Goal: Use online tool/utility: Utilize a website feature to perform a specific function

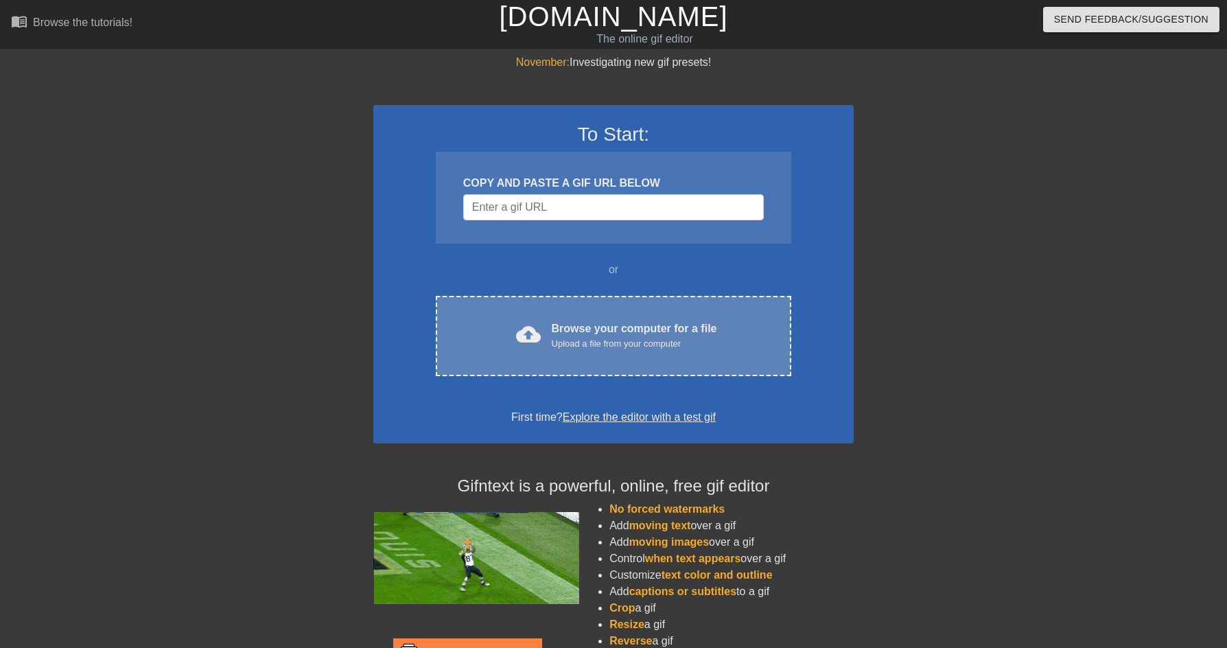
click at [606, 345] on div "Upload a file from your computer" at bounding box center [634, 344] width 165 height 14
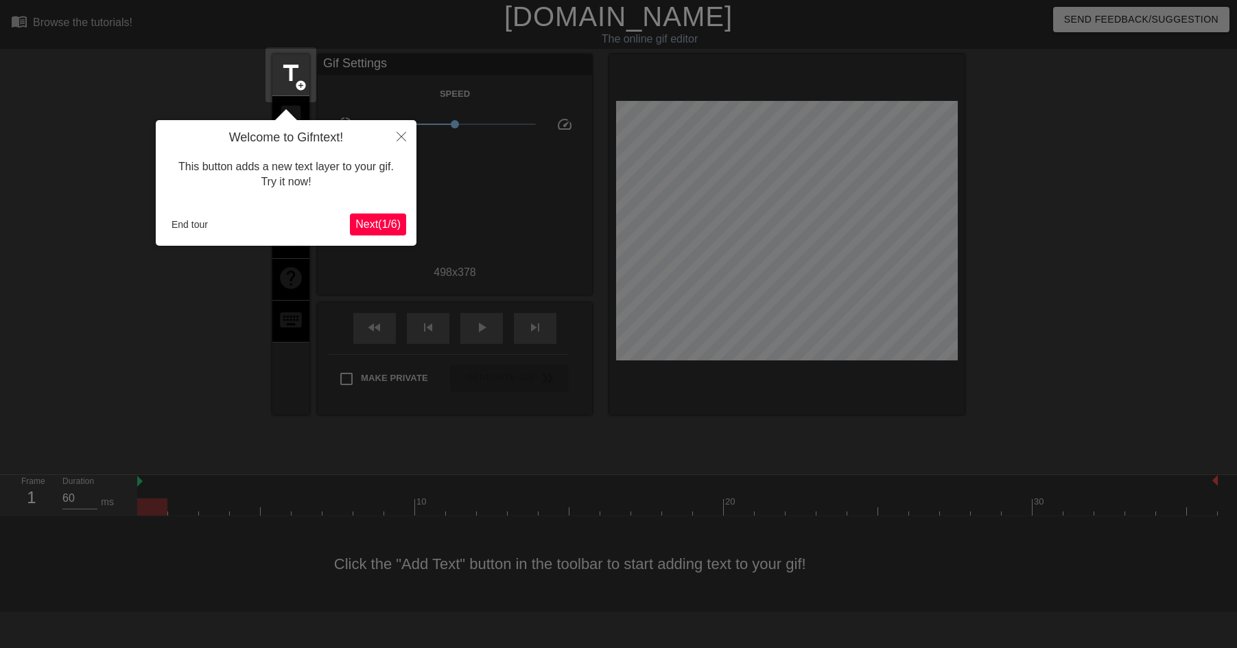
click at [377, 222] on span "Next ( 1 / 6 )" at bounding box center [377, 224] width 45 height 12
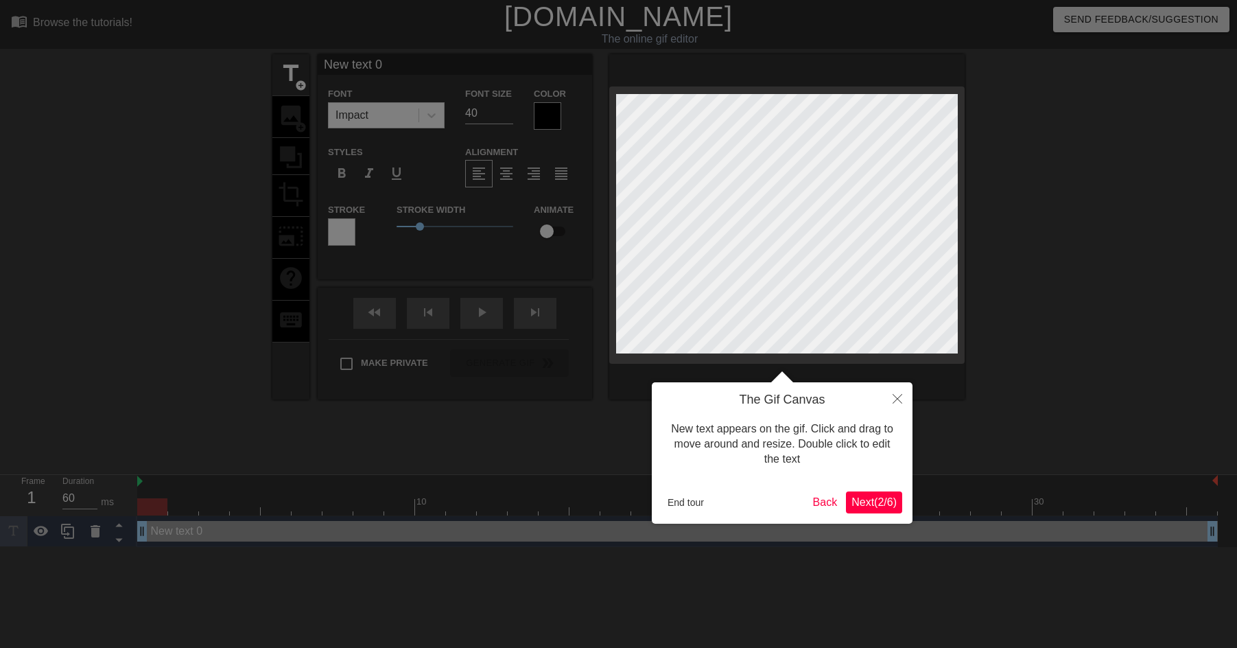
click at [874, 501] on span "Next ( 2 / 6 )" at bounding box center [874, 502] width 45 height 12
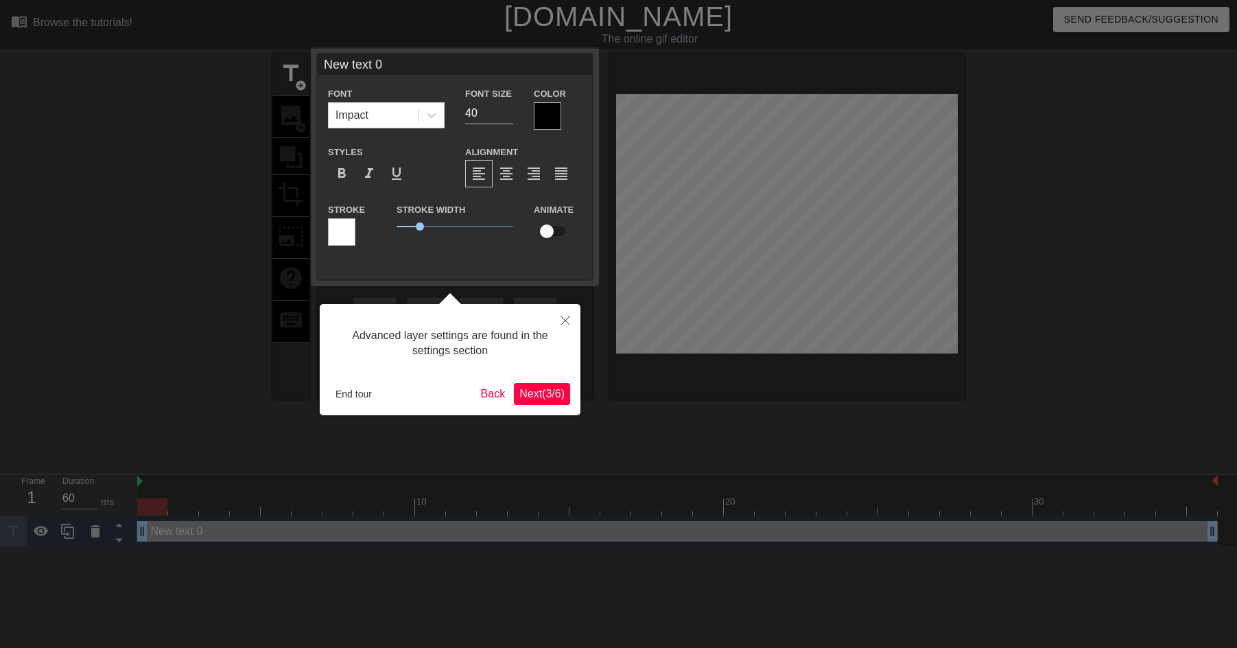
click at [549, 398] on span "Next ( 3 / 6 )" at bounding box center [541, 394] width 45 height 12
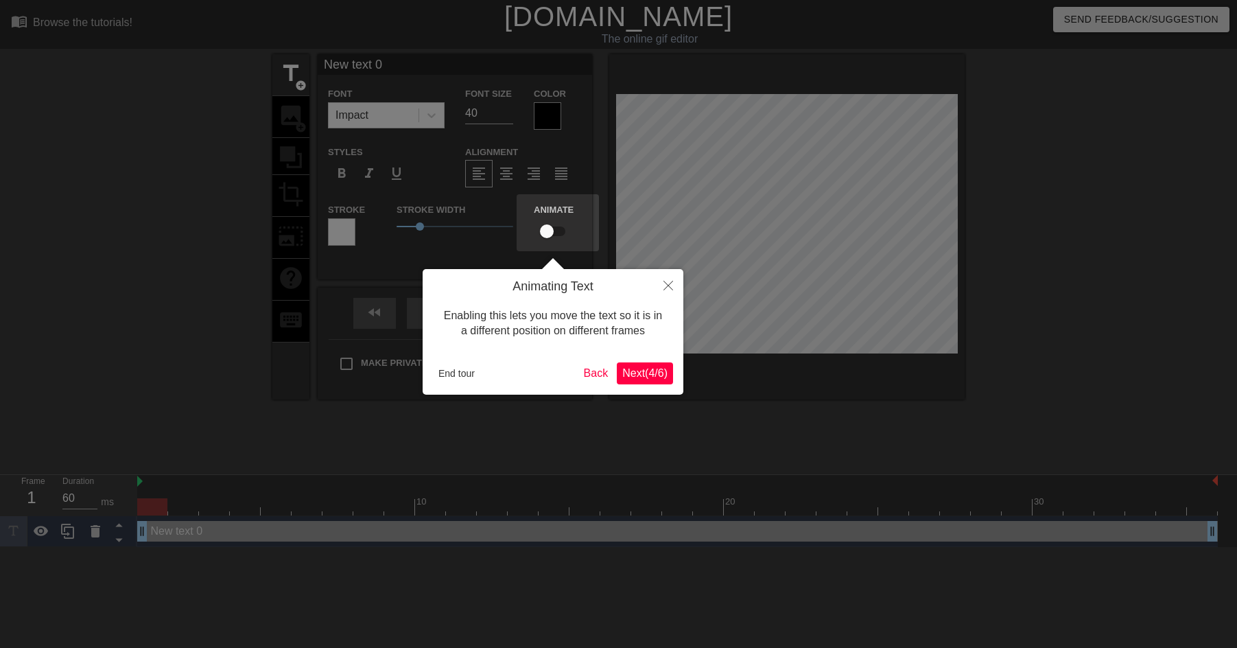
click at [652, 371] on span "Next ( 4 / 6 )" at bounding box center [644, 373] width 45 height 12
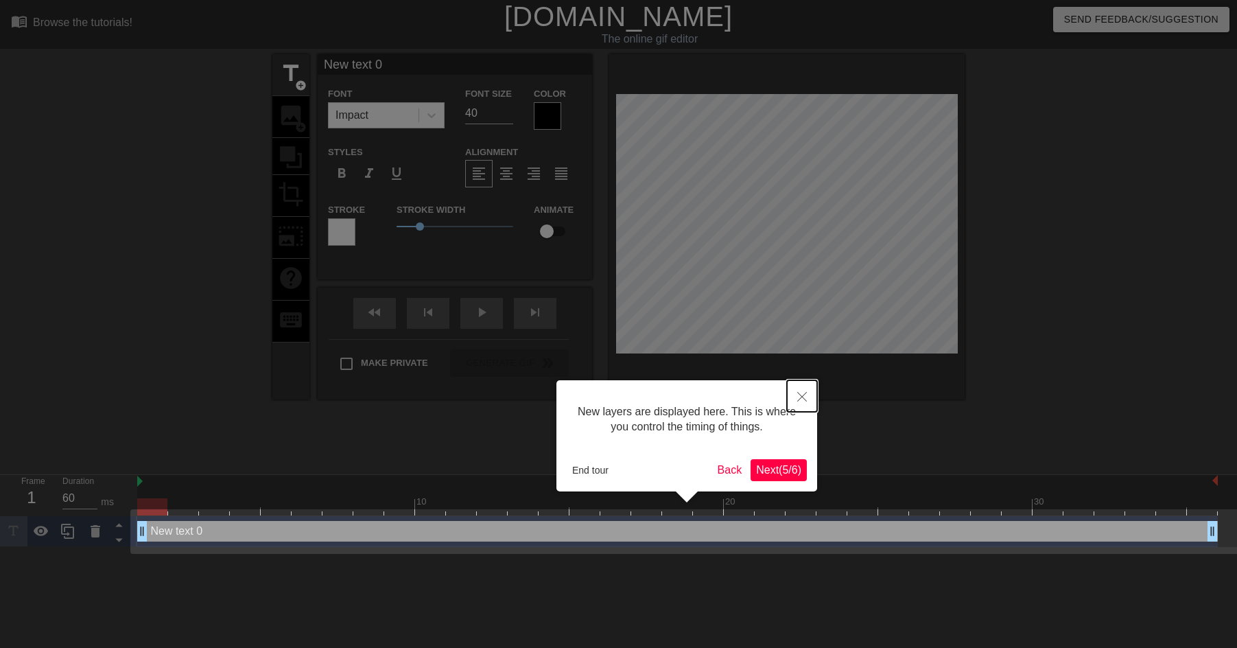
click at [801, 396] on icon "Close" at bounding box center [802, 397] width 10 height 10
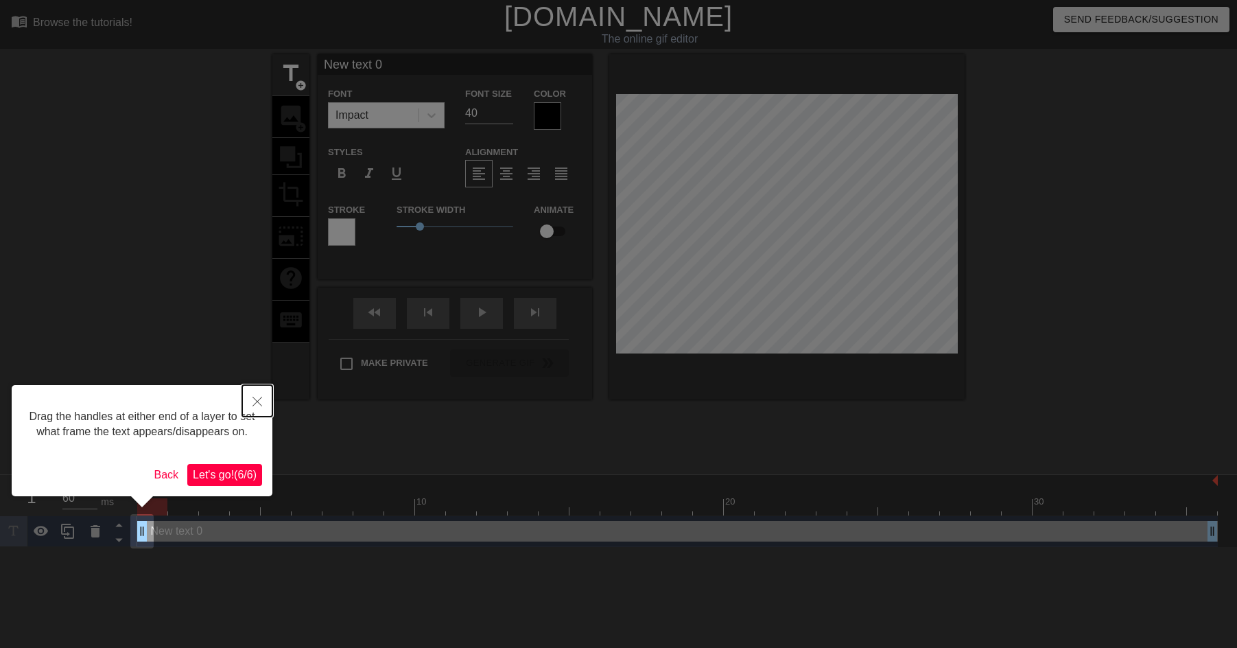
click at [257, 400] on icon "Close" at bounding box center [258, 402] width 10 height 10
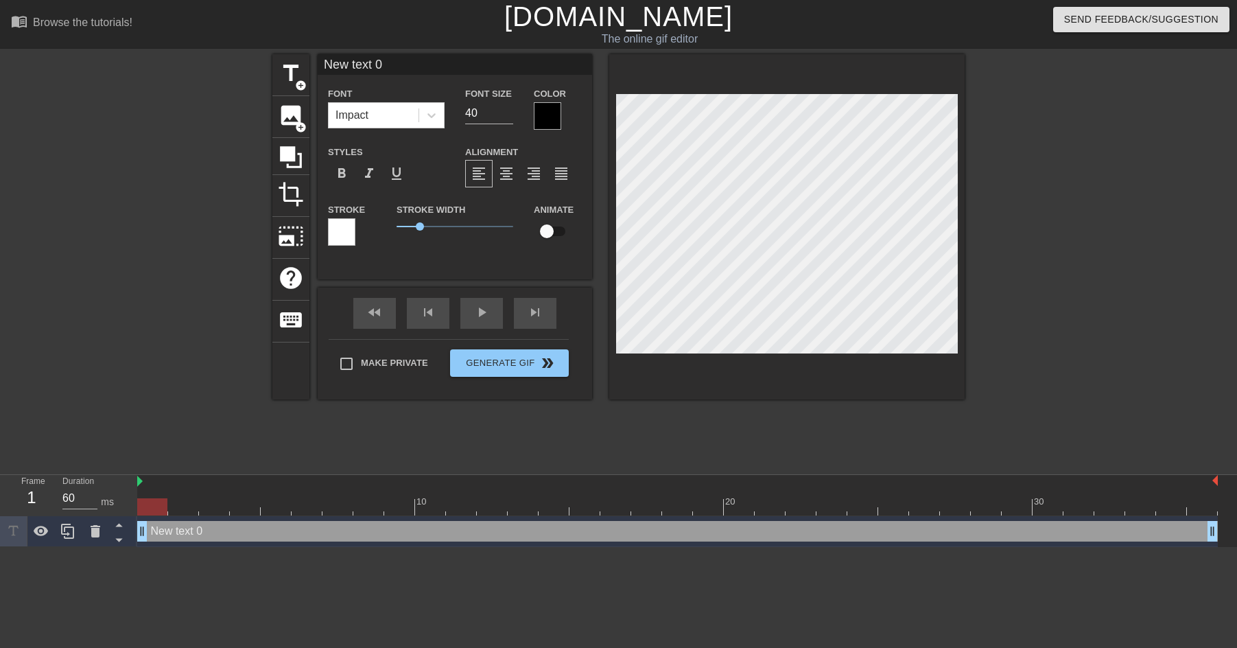
scroll to position [2, 4]
type input "D"
type textarea "D"
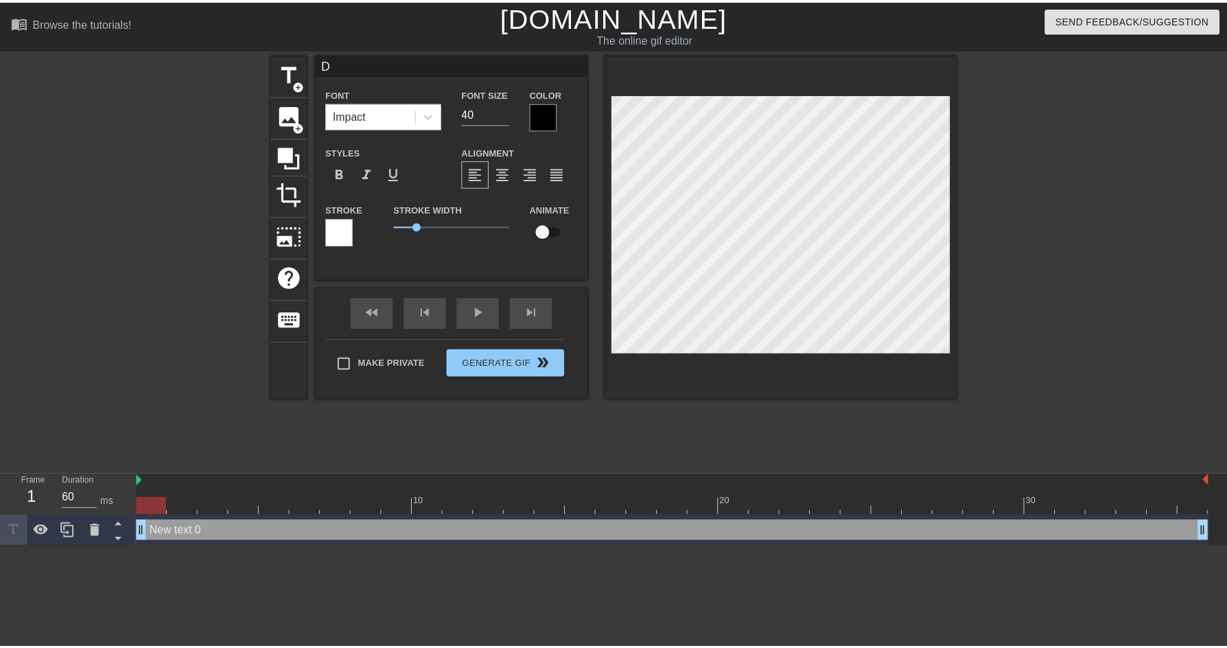
scroll to position [2, 2]
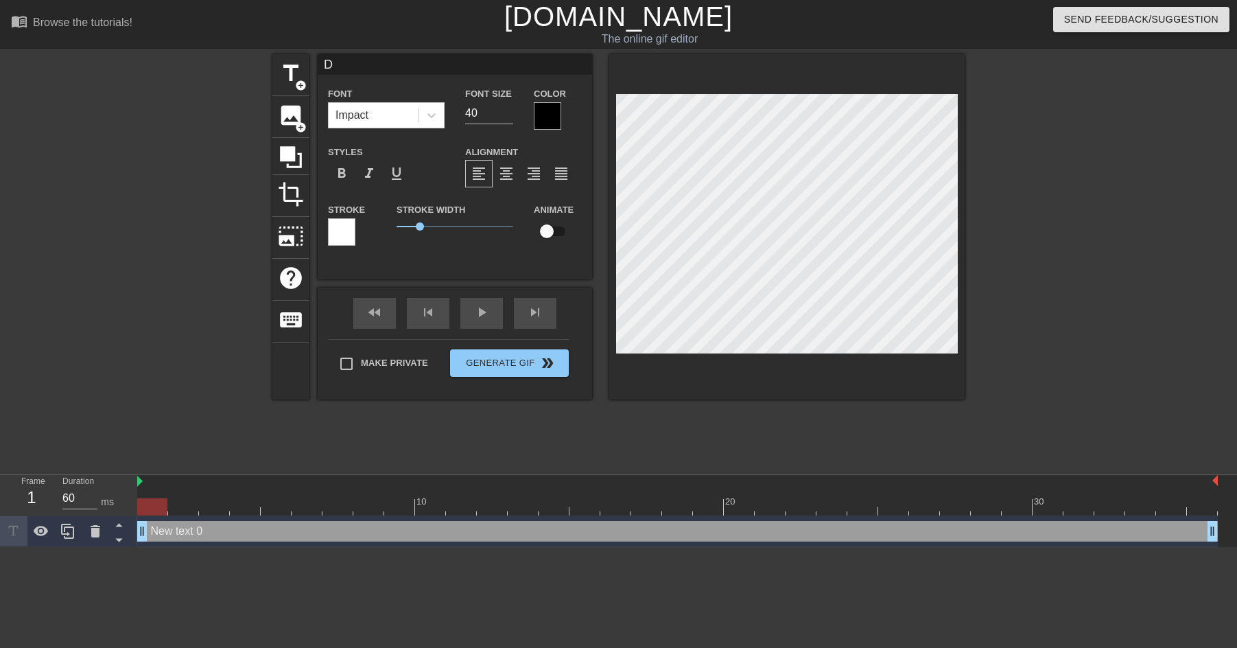
type input "DA"
type textarea "DA"
type input "DAV"
type textarea "DAV"
type input "DAVI"
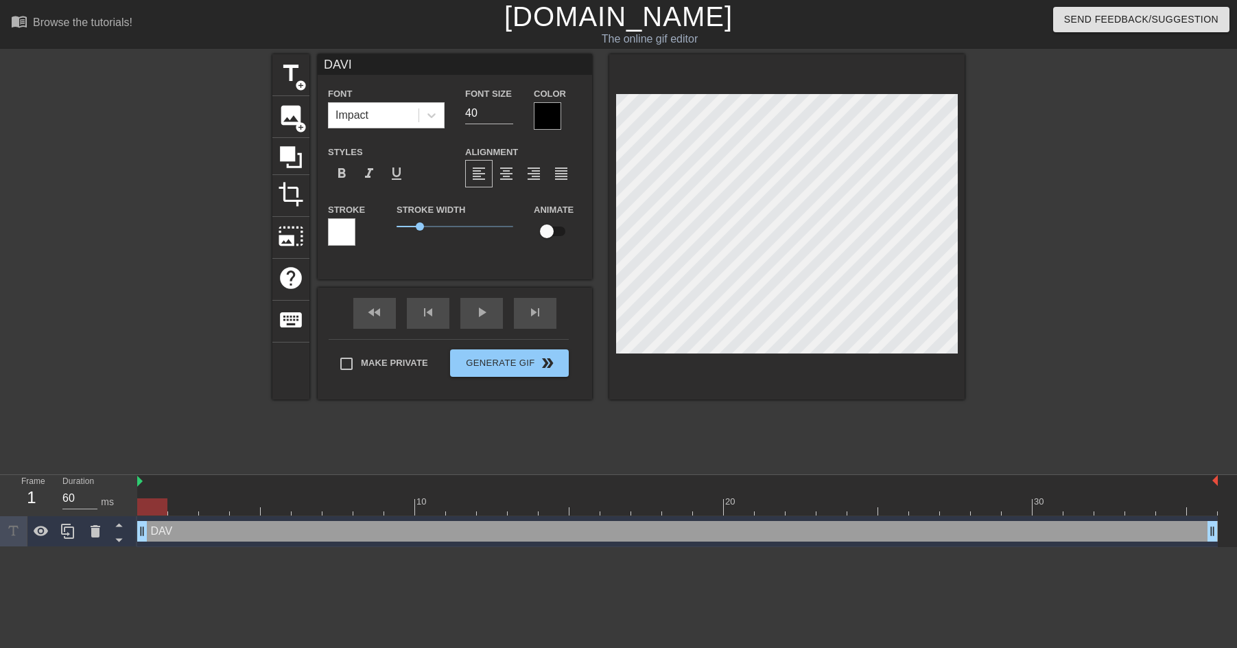
type textarea "DAVI"
type input "[PERSON_NAME]"
type textarea "[PERSON_NAME]"
click at [549, 116] on div at bounding box center [547, 115] width 27 height 27
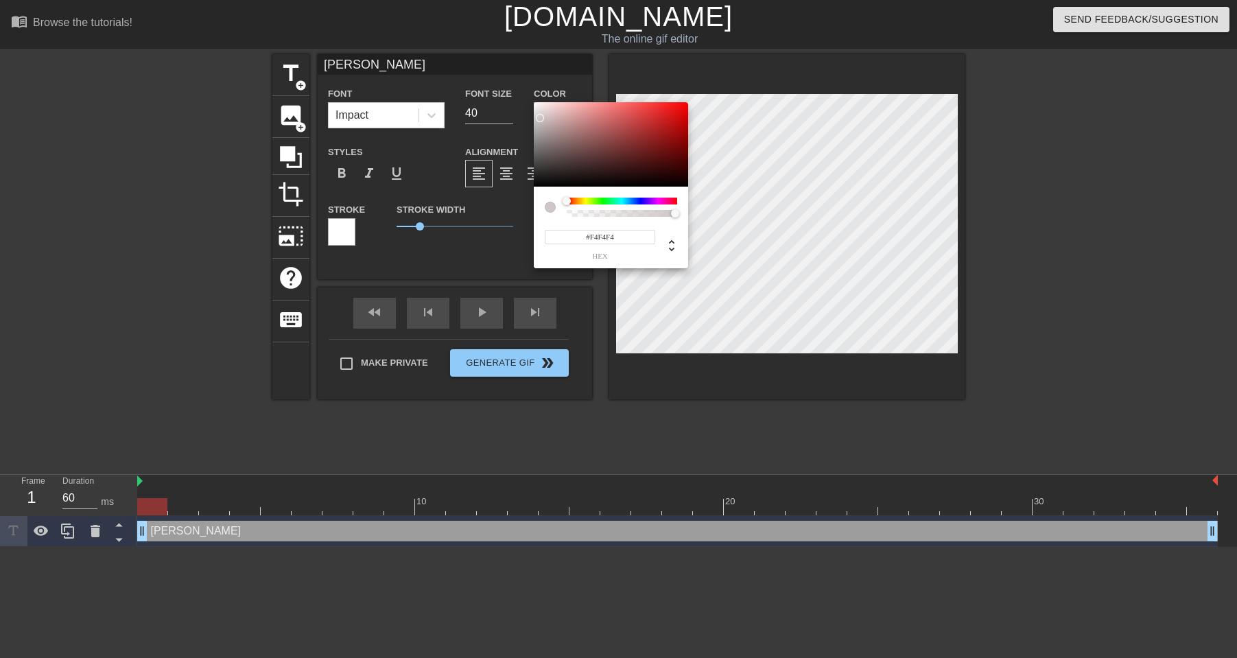
type input "#FFFFFF"
drag, startPoint x: 550, startPoint y: 143, endPoint x: 522, endPoint y: 80, distance: 69.4
click at [522, 80] on div "#FFFFFF hex" at bounding box center [618, 329] width 1237 height 658
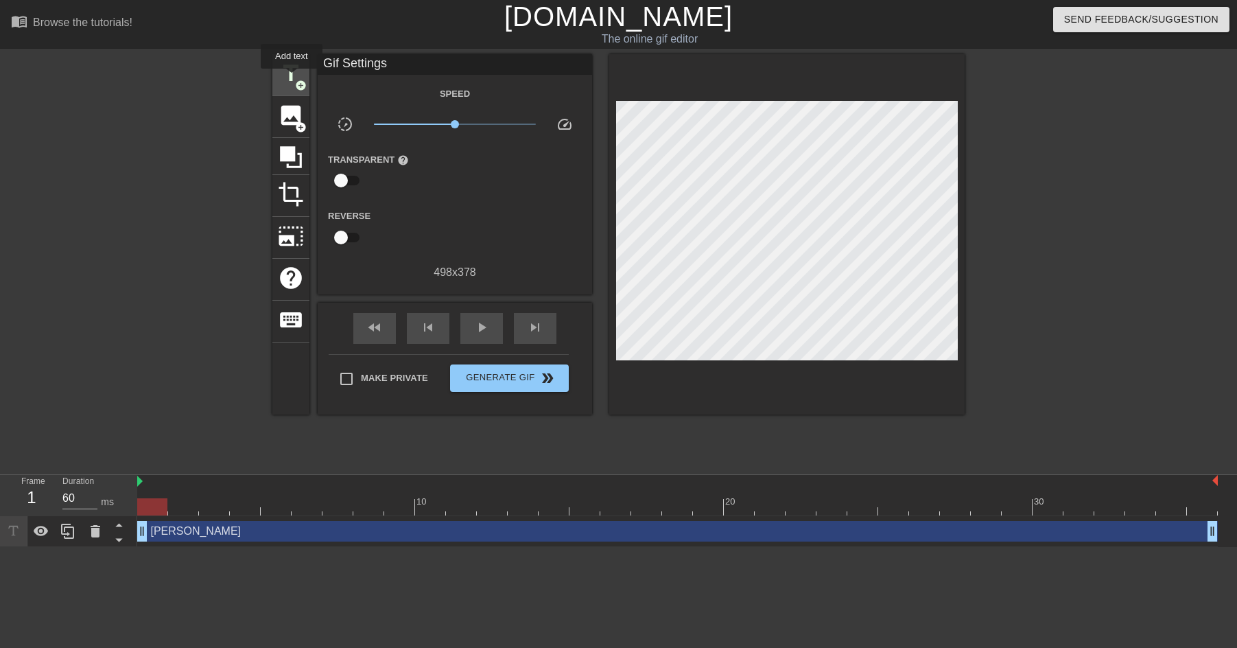
click at [292, 78] on span "title" at bounding box center [291, 73] width 26 height 26
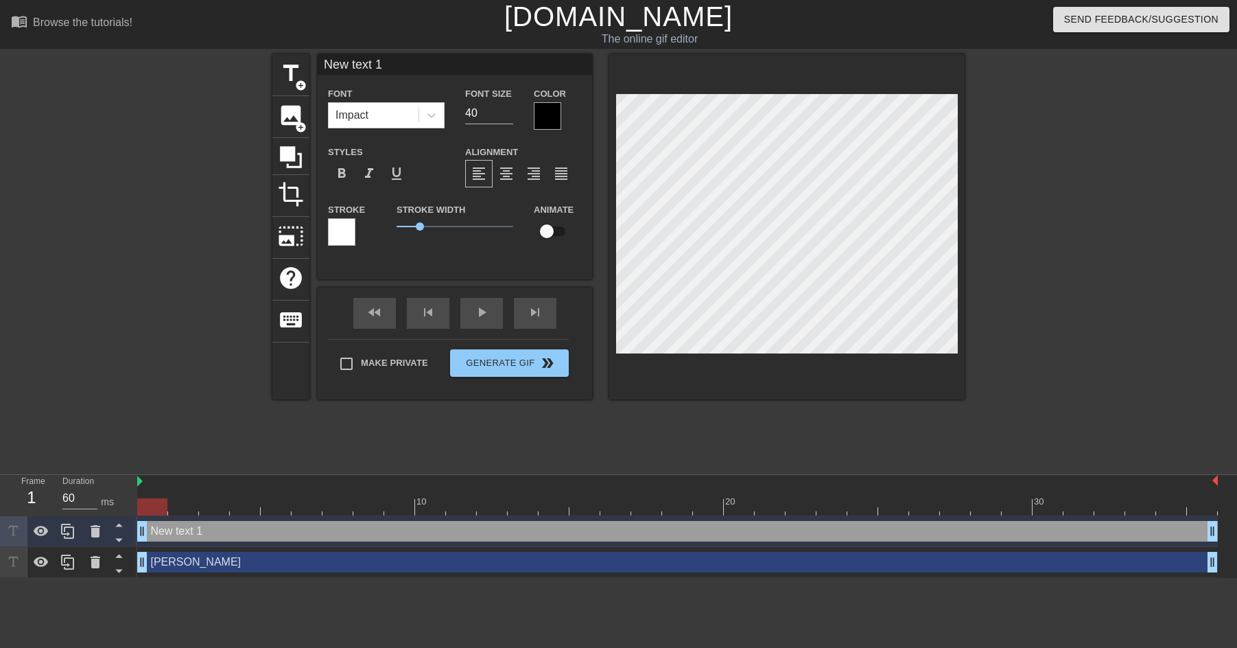
click at [344, 235] on div at bounding box center [341, 231] width 27 height 27
click at [98, 535] on icon at bounding box center [96, 531] width 10 height 12
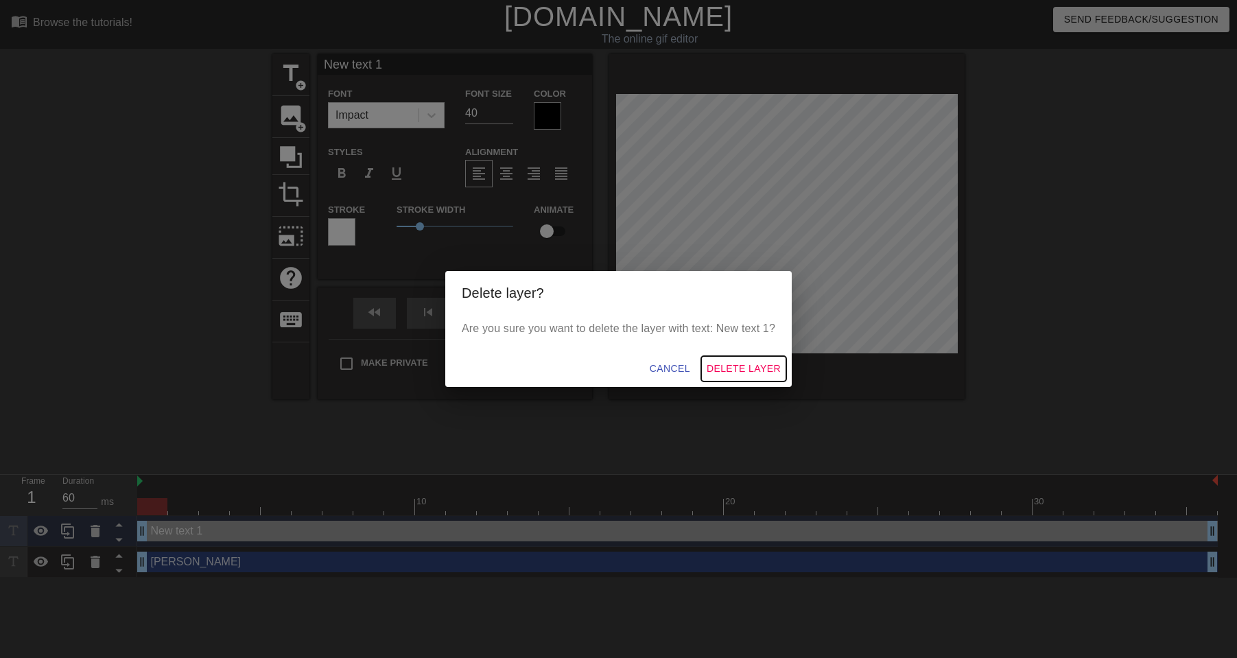
click at [747, 357] on button "Delete Layer" at bounding box center [743, 368] width 85 height 25
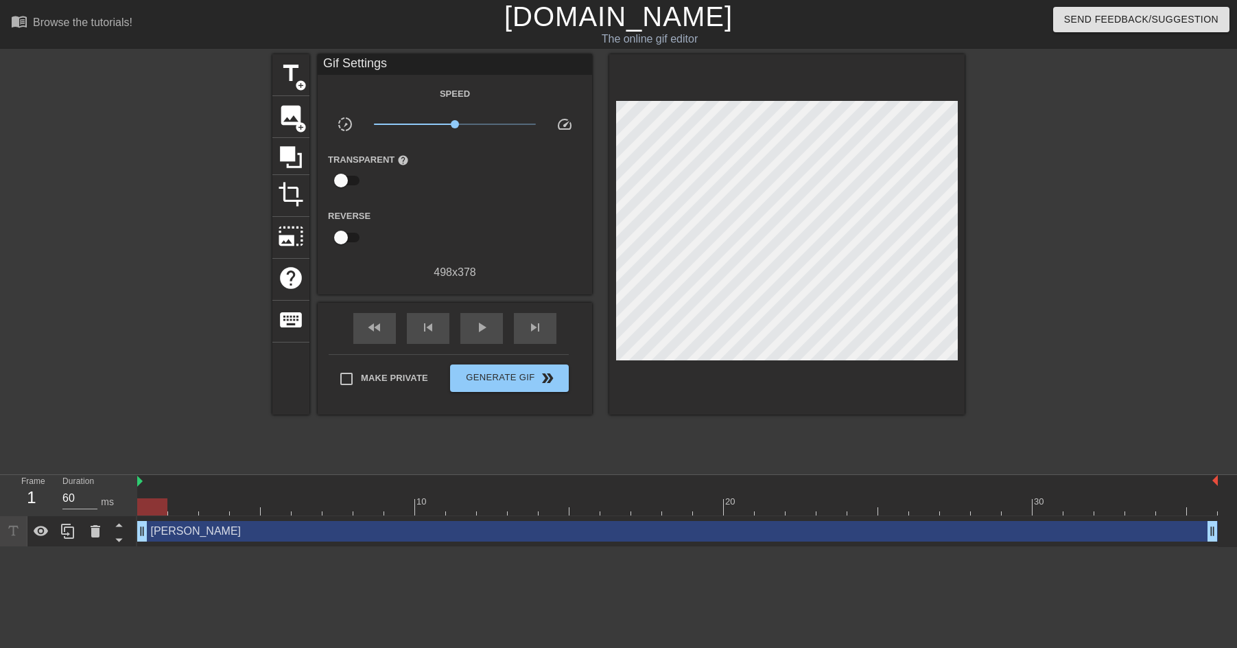
click at [169, 531] on div "[PERSON_NAME] drag_handle drag_handle" at bounding box center [677, 531] width 1081 height 21
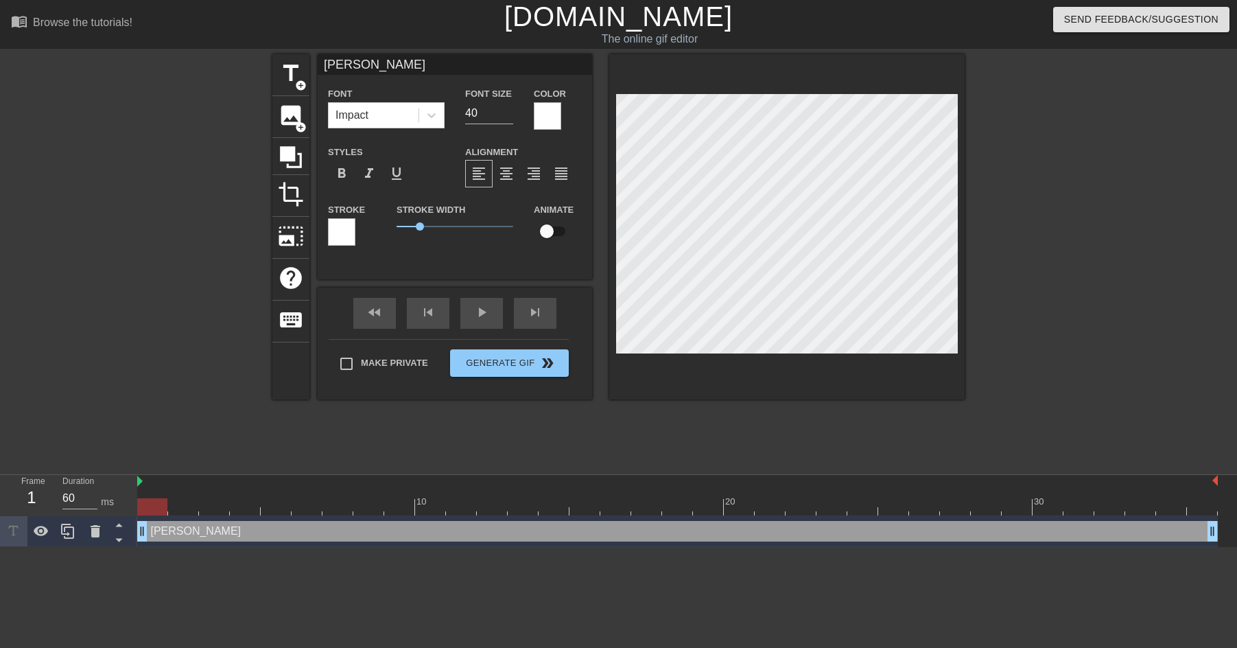
click at [351, 236] on div at bounding box center [341, 231] width 27 height 27
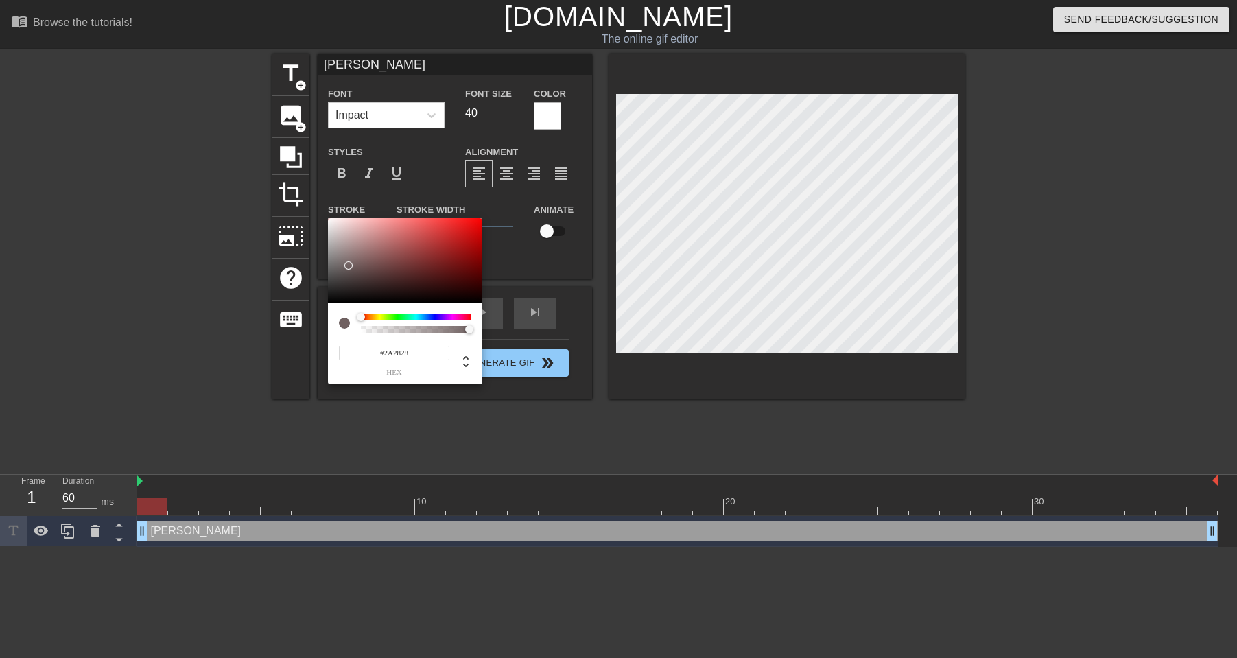
type input "#000000"
drag, startPoint x: 349, startPoint y: 266, endPoint x: 307, endPoint y: 336, distance: 82.1
click at [307, 336] on div "#000000 hex" at bounding box center [618, 329] width 1237 height 658
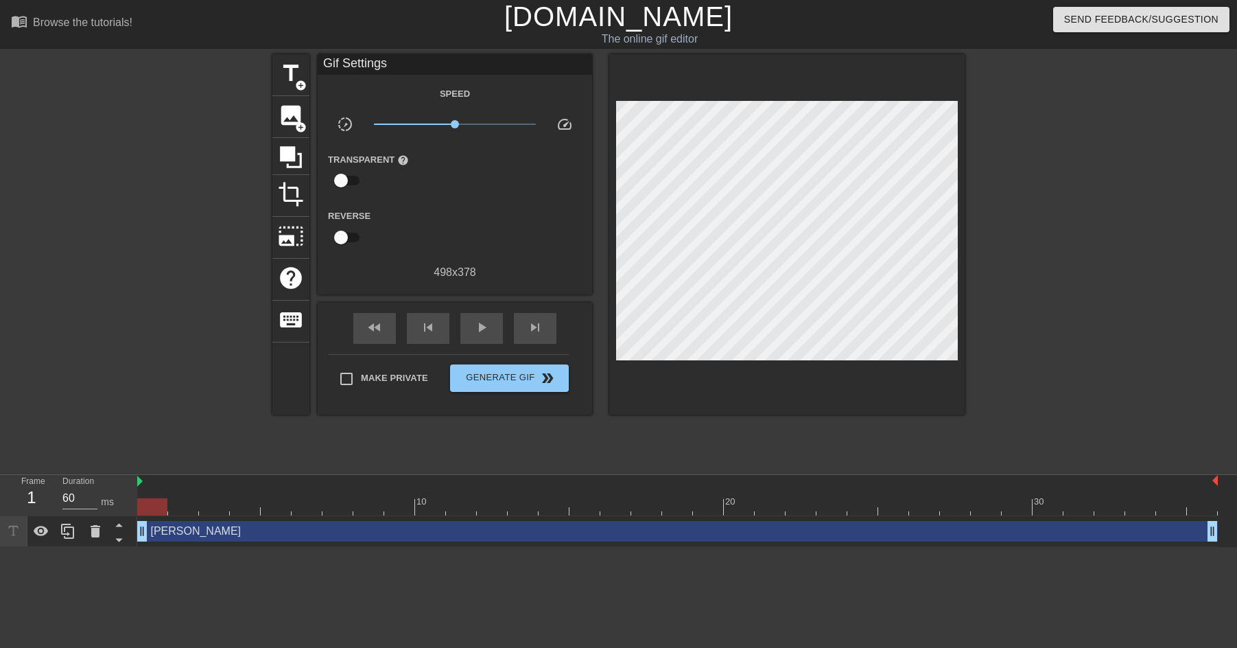
click at [266, 535] on div "[PERSON_NAME] drag_handle drag_handle" at bounding box center [677, 531] width 1081 height 21
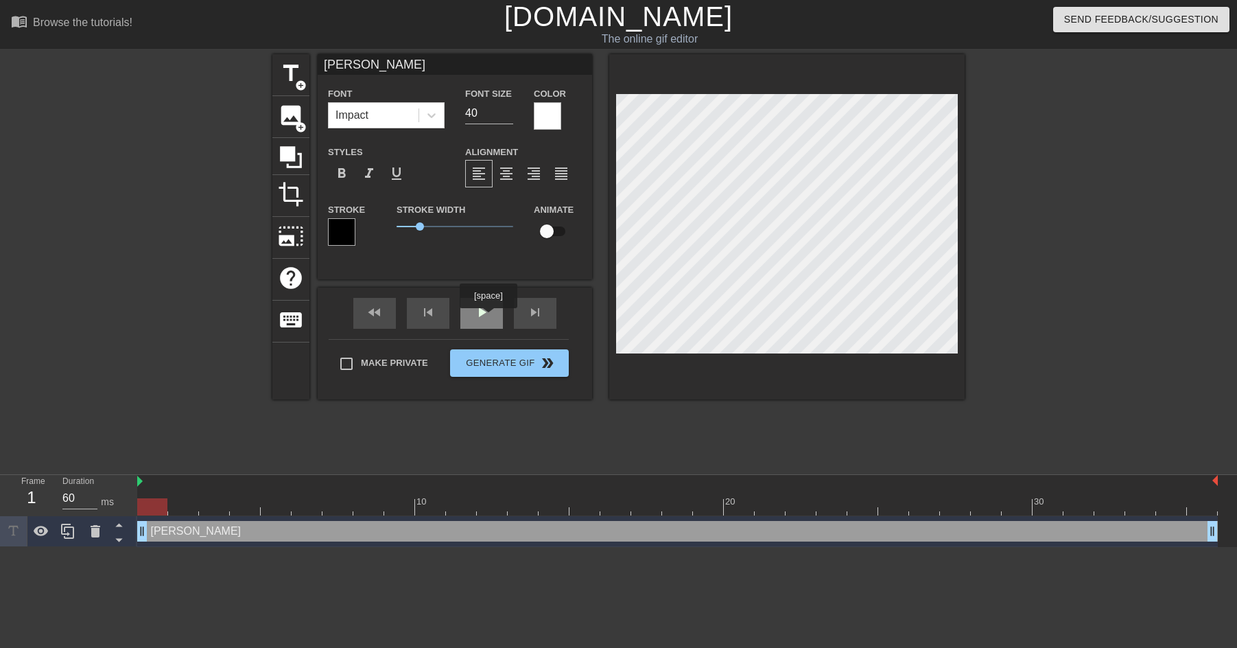
click at [488, 318] on span "play_arrow" at bounding box center [481, 312] width 16 height 16
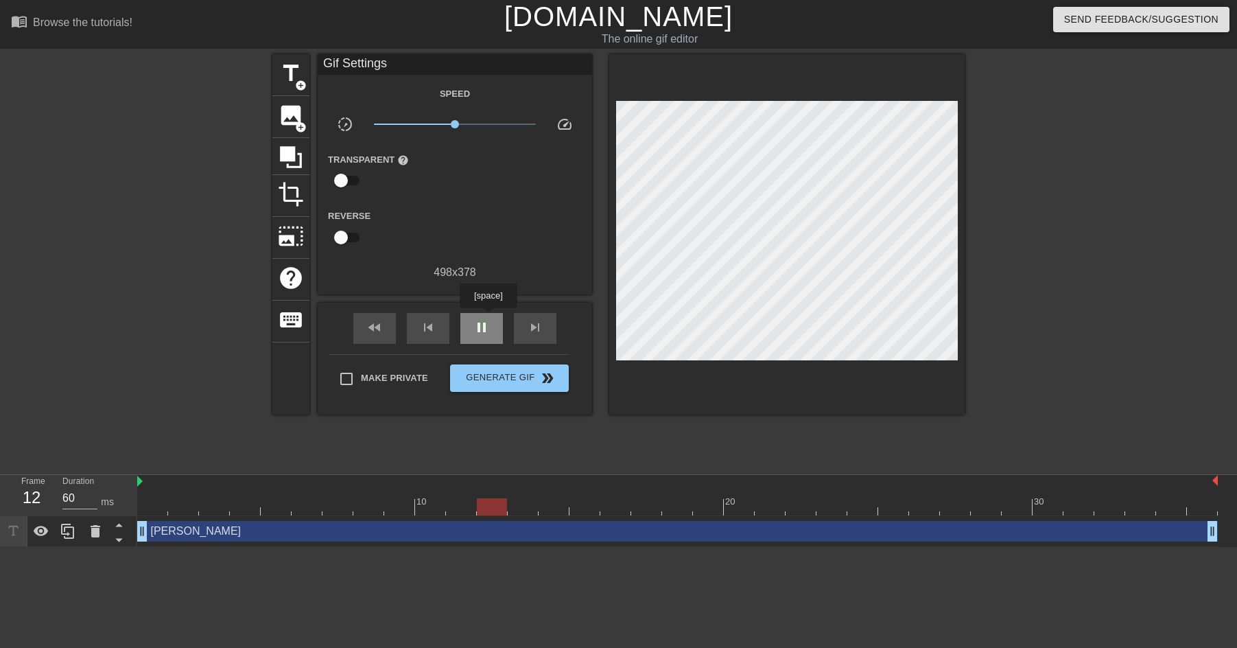
click at [488, 319] on span "pause" at bounding box center [481, 327] width 16 height 16
drag, startPoint x: 590, startPoint y: 503, endPoint x: 572, endPoint y: 496, distance: 19.8
click at [572, 496] on div "10 20 30" at bounding box center [677, 495] width 1081 height 40
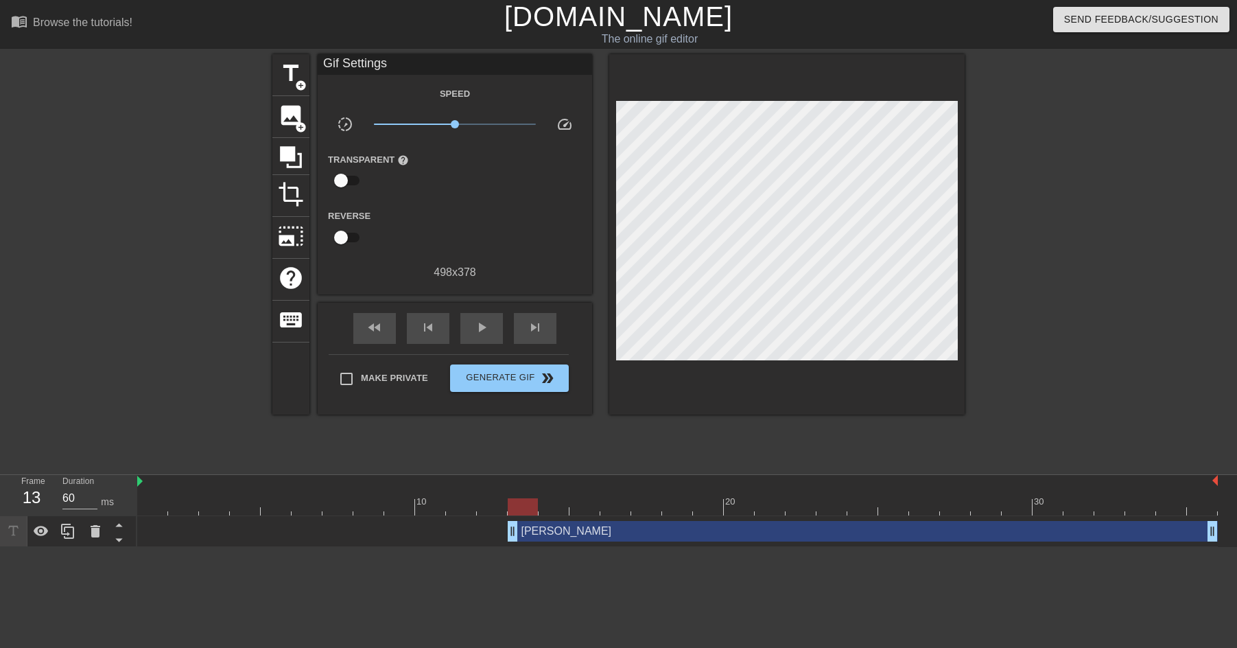
drag, startPoint x: 143, startPoint y: 532, endPoint x: 528, endPoint y: 537, distance: 384.3
click at [290, 155] on icon at bounding box center [291, 157] width 22 height 22
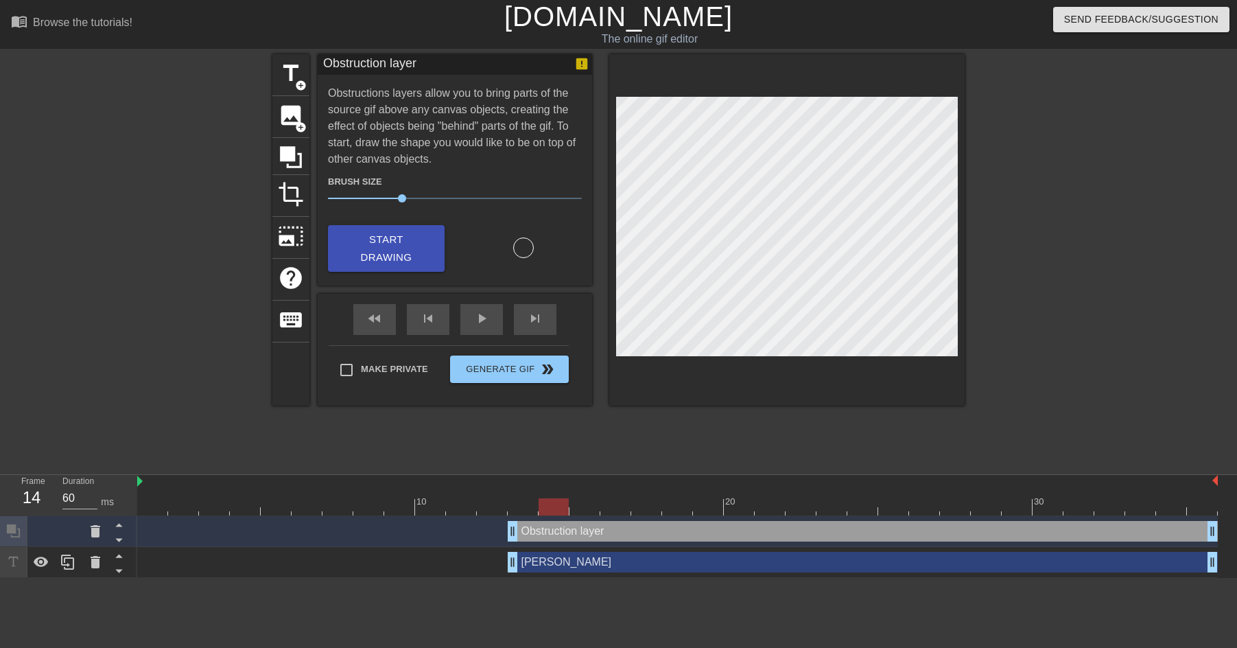
click at [552, 507] on div at bounding box center [677, 506] width 1081 height 17
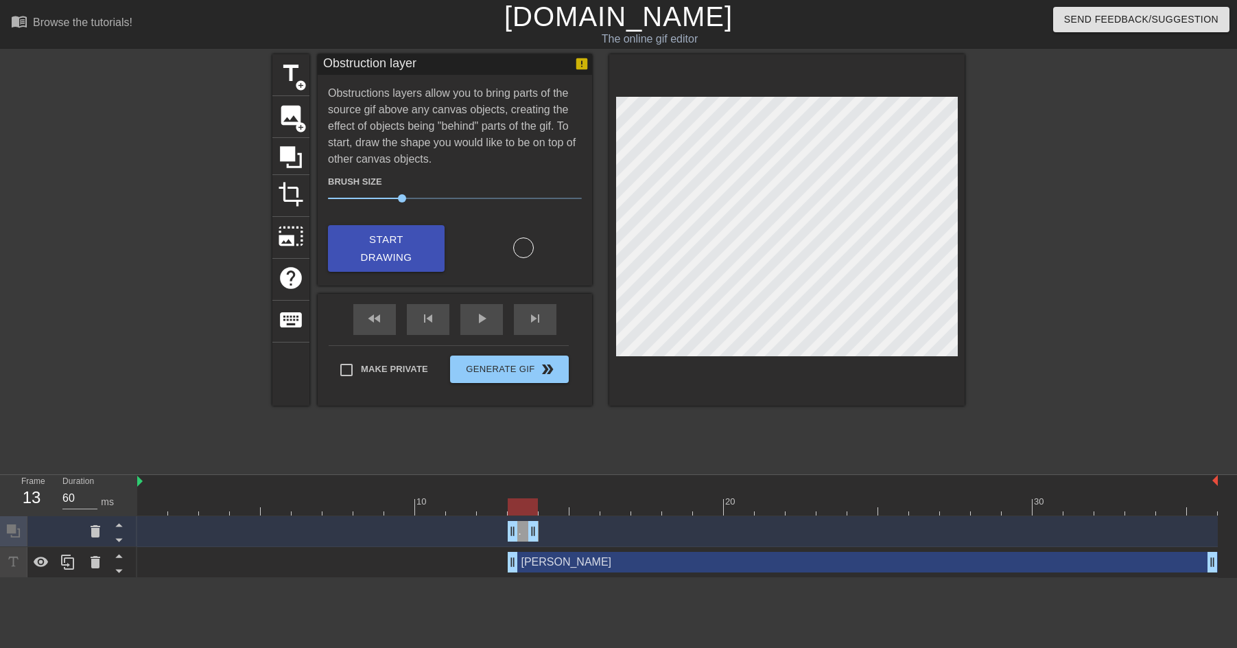
drag, startPoint x: 1213, startPoint y: 530, endPoint x: 537, endPoint y: 538, distance: 676.6
click at [290, 150] on icon at bounding box center [291, 157] width 22 height 22
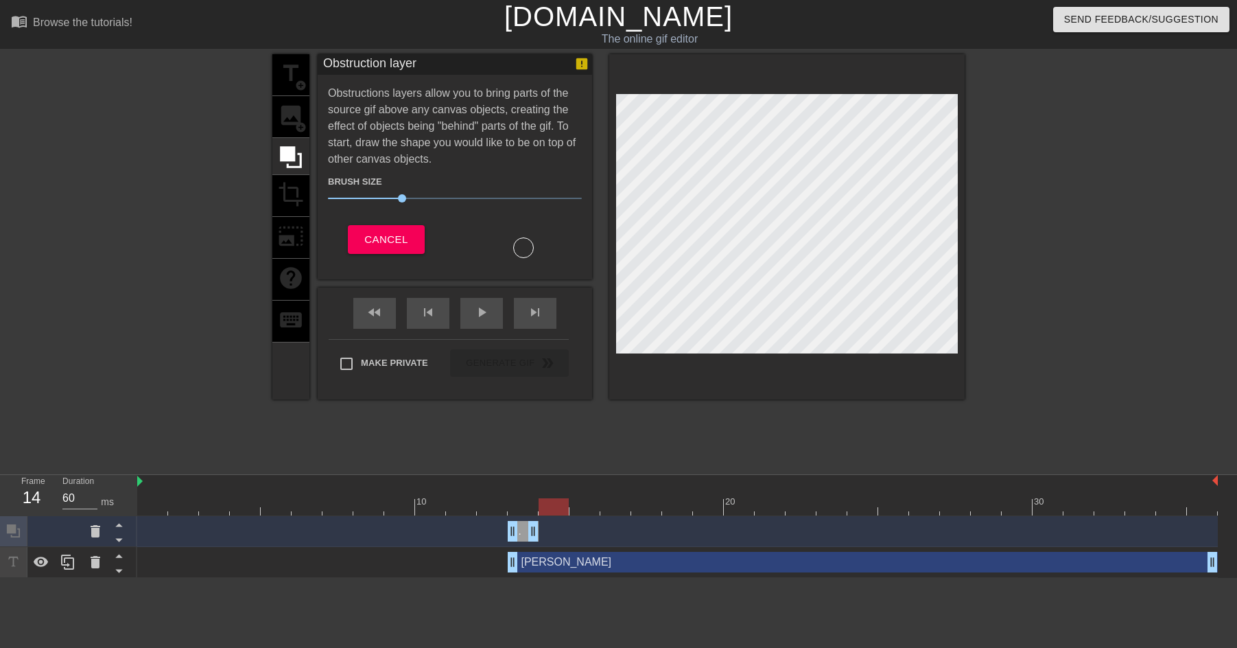
click at [559, 504] on div at bounding box center [677, 506] width 1081 height 17
click at [590, 506] on div at bounding box center [677, 506] width 1081 height 17
drag, startPoint x: 535, startPoint y: 535, endPoint x: 567, endPoint y: 535, distance: 32.9
click at [289, 159] on icon at bounding box center [291, 157] width 22 height 22
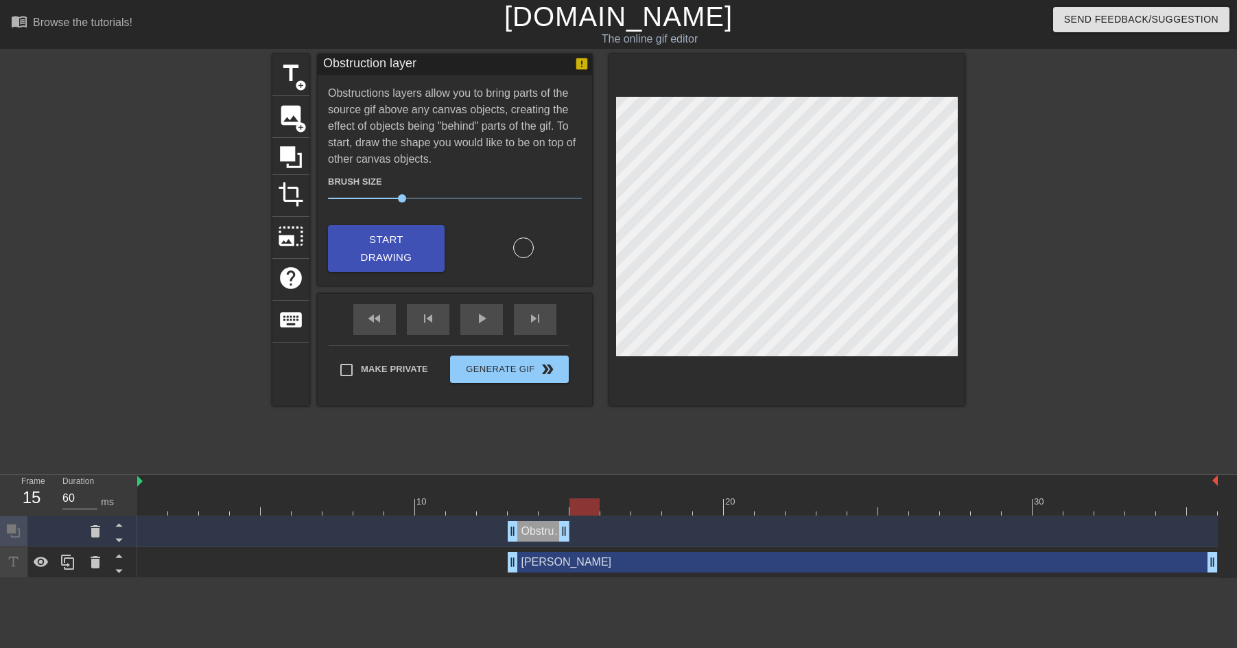
click at [587, 504] on div at bounding box center [677, 506] width 1081 height 17
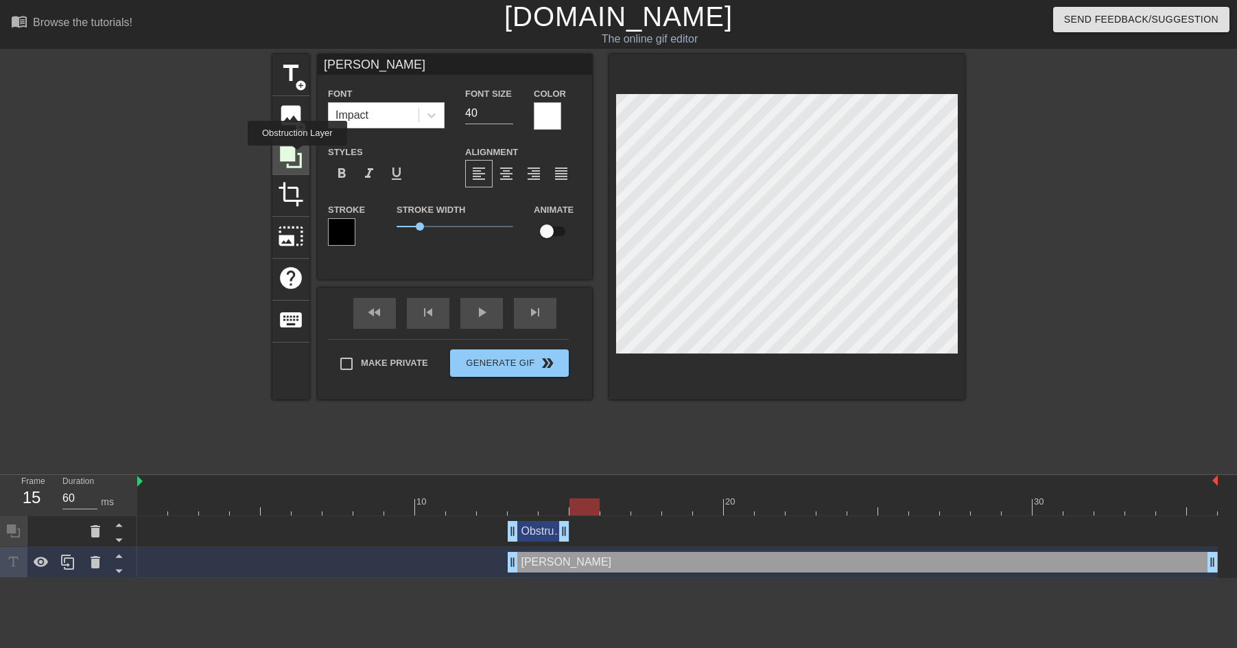
click at [297, 155] on icon at bounding box center [291, 157] width 26 height 26
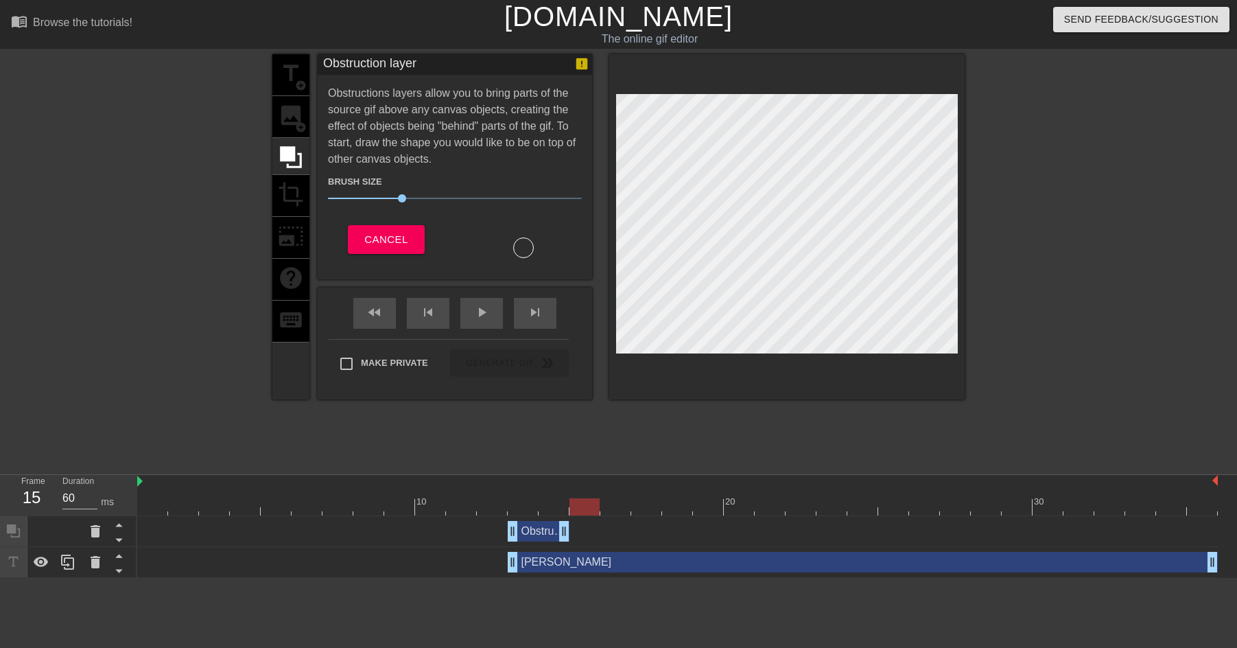
click at [587, 526] on div "Obstruction layer drag_handle drag_handle" at bounding box center [677, 531] width 1081 height 21
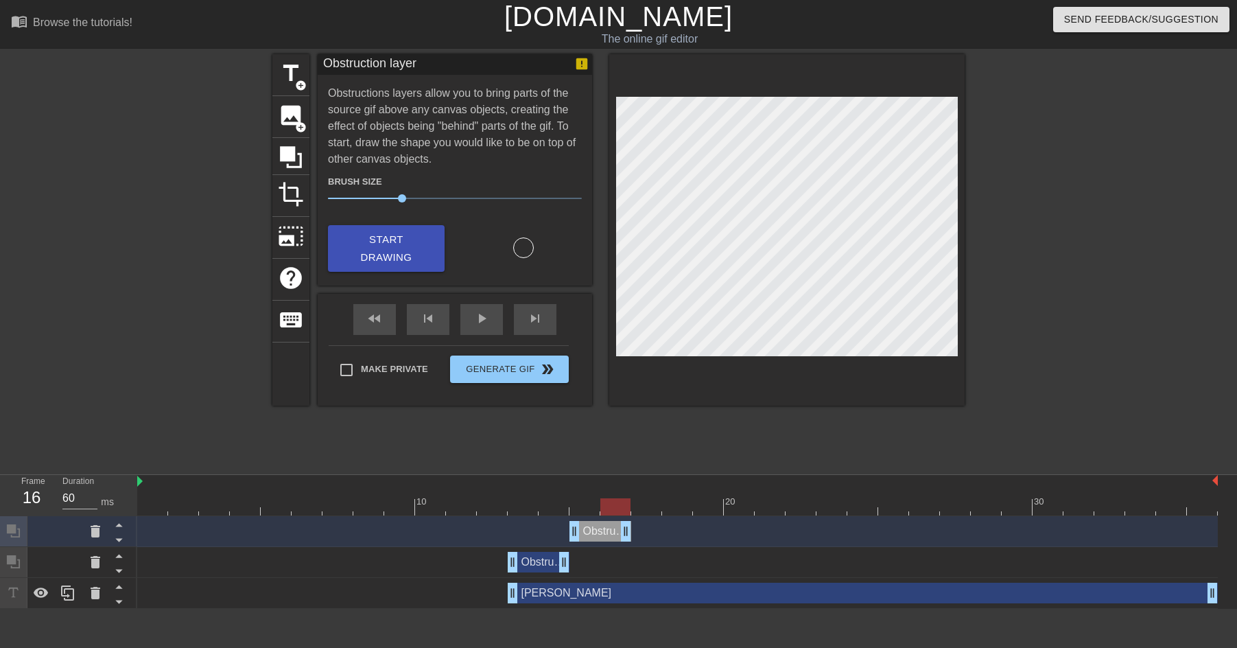
drag, startPoint x: 1210, startPoint y: 532, endPoint x: 622, endPoint y: 533, distance: 588.8
drag, startPoint x: 622, startPoint y: 532, endPoint x: 605, endPoint y: 532, distance: 17.9
click at [605, 532] on div "Obstruction layer drag_handle drag_handle" at bounding box center [677, 531] width 1081 height 21
click at [615, 504] on div at bounding box center [677, 506] width 1081 height 17
click at [296, 156] on icon at bounding box center [291, 157] width 26 height 26
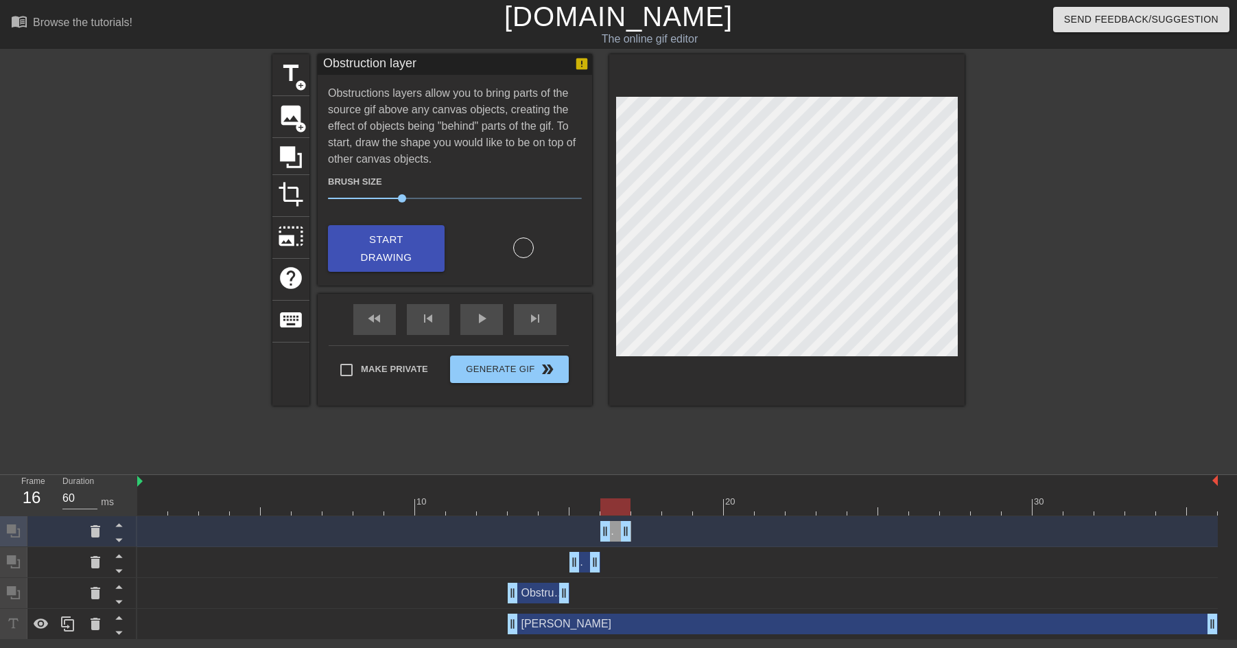
drag, startPoint x: 1214, startPoint y: 534, endPoint x: 635, endPoint y: 540, distance: 578.5
click at [635, 540] on div "Obstruction layer drag_handle drag_handle" at bounding box center [677, 531] width 1081 height 21
click at [648, 505] on div at bounding box center [677, 506] width 1081 height 17
click at [648, 506] on div at bounding box center [646, 506] width 30 height 17
drag, startPoint x: 624, startPoint y: 531, endPoint x: 646, endPoint y: 531, distance: 21.3
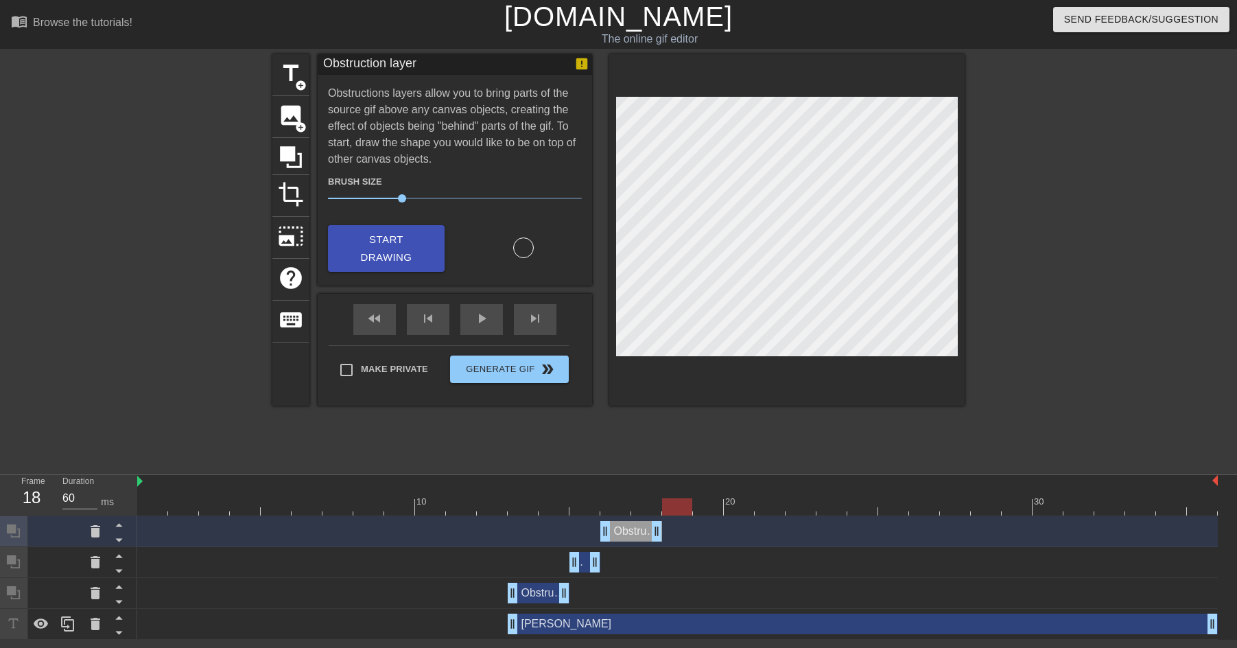
click at [678, 508] on div at bounding box center [677, 506] width 1081 height 17
click at [296, 161] on icon at bounding box center [291, 157] width 26 height 26
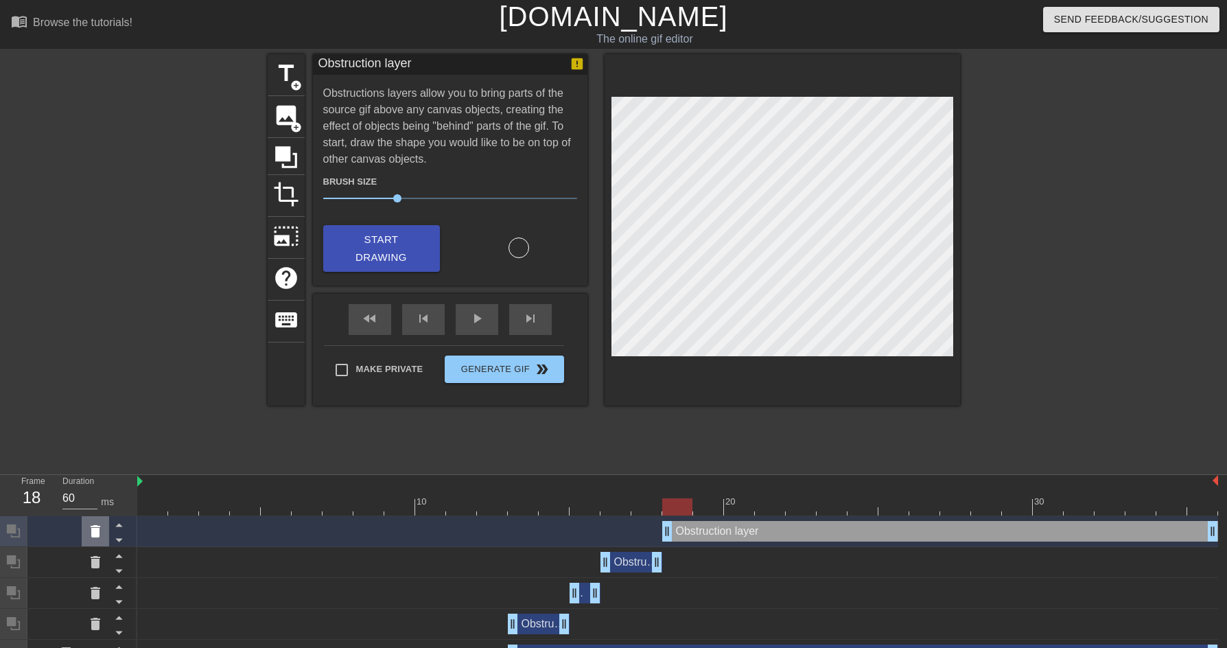
click at [101, 535] on icon at bounding box center [95, 531] width 16 height 16
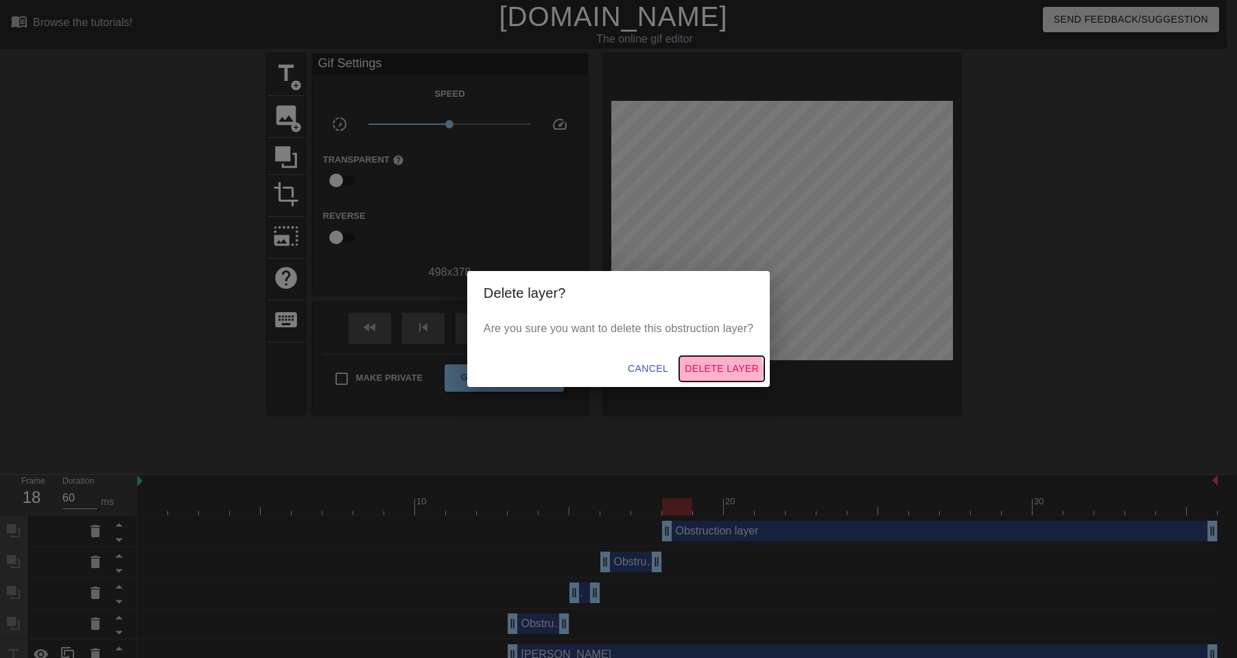
click at [726, 370] on span "Delete Layer" at bounding box center [722, 368] width 74 height 17
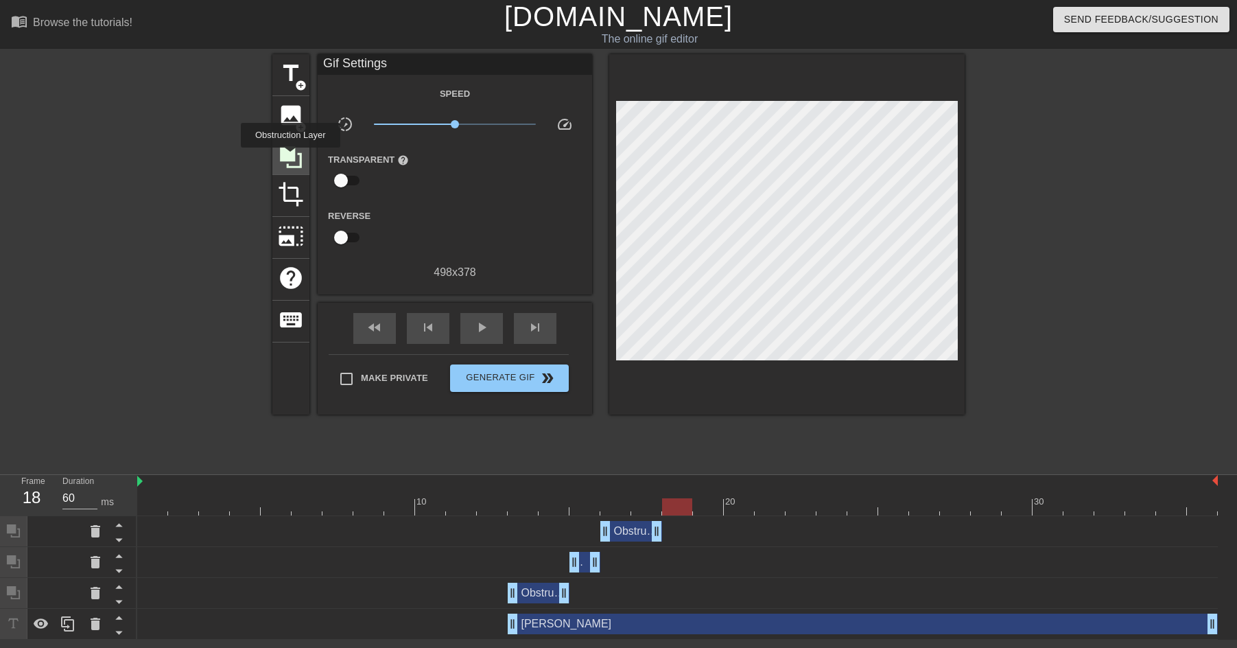
click at [290, 157] on icon at bounding box center [291, 157] width 22 height 22
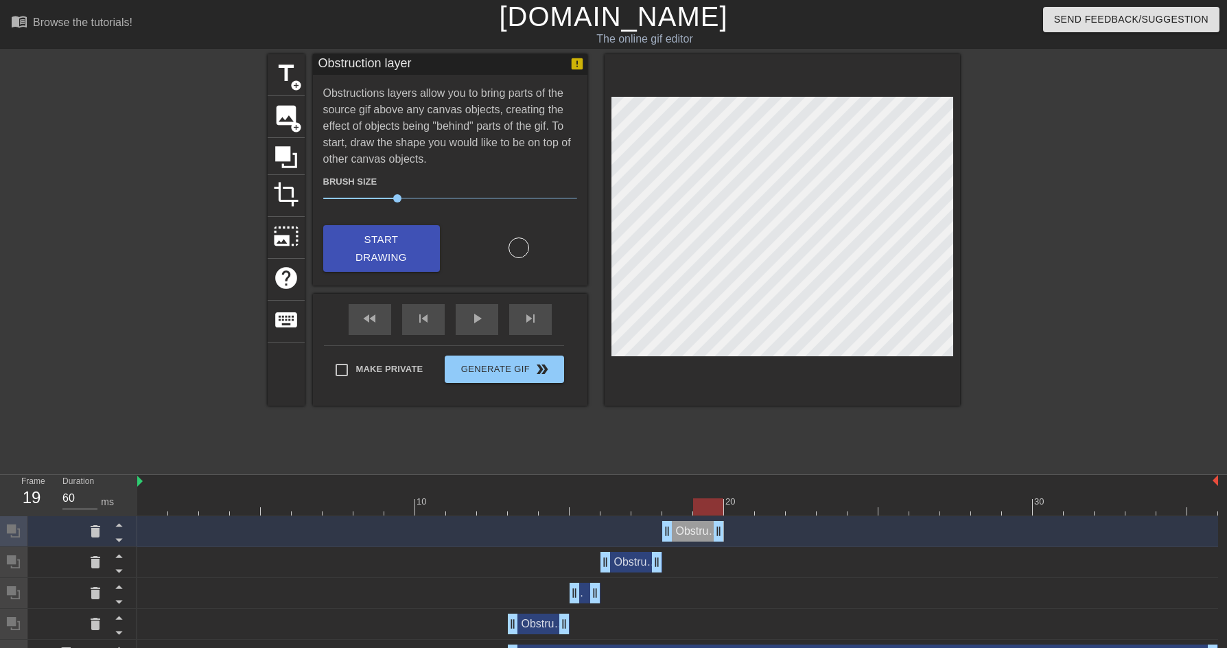
drag, startPoint x: 1214, startPoint y: 531, endPoint x: 700, endPoint y: 510, distance: 514.4
drag, startPoint x: 686, startPoint y: 506, endPoint x: 732, endPoint y: 506, distance: 46.7
click at [732, 506] on div at bounding box center [677, 506] width 1081 height 17
click at [745, 534] on div "Obstruction layer drag_handle drag_handle" at bounding box center [677, 531] width 1081 height 21
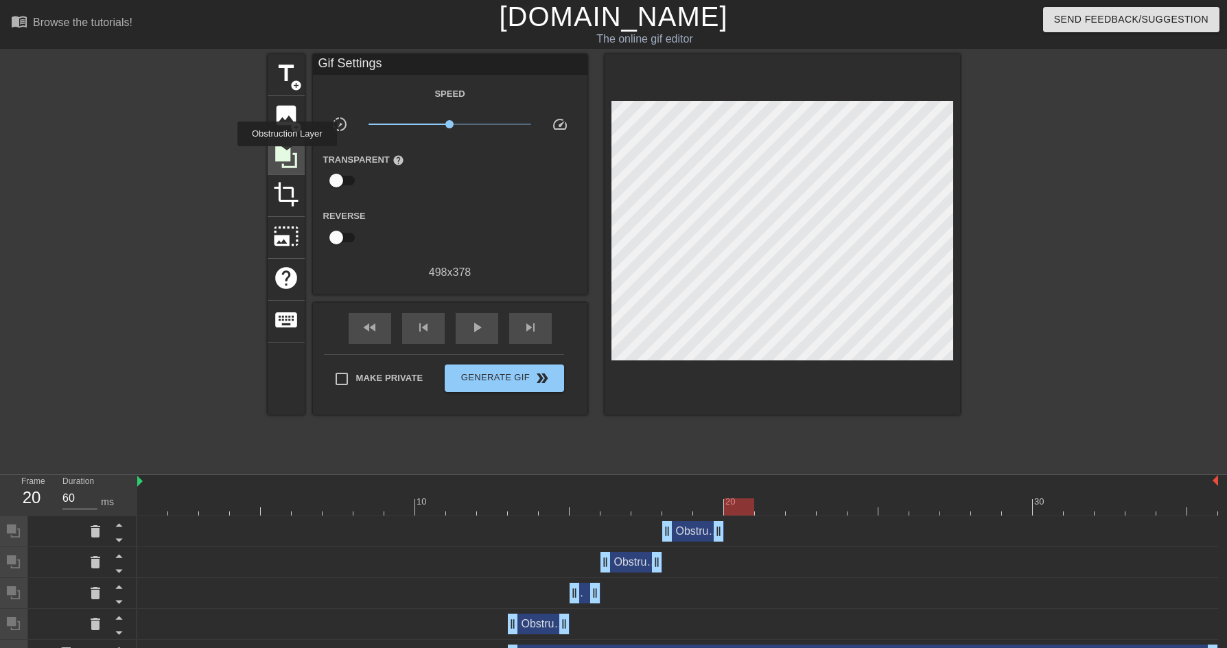
click at [287, 156] on icon at bounding box center [286, 157] width 22 height 22
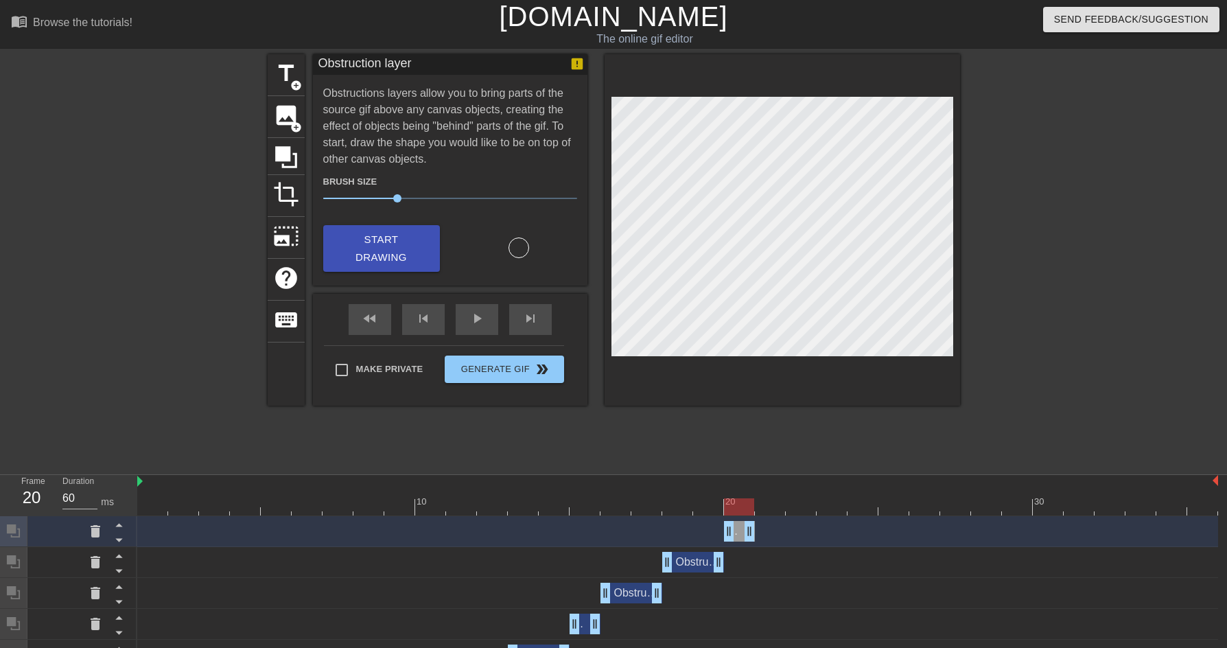
drag, startPoint x: 1213, startPoint y: 530, endPoint x: 764, endPoint y: 513, distance: 448.4
click at [758, 521] on div "Obstruction layer drag_handle drag_handle" at bounding box center [677, 531] width 1081 height 21
drag, startPoint x: 769, startPoint y: 508, endPoint x: 790, endPoint y: 506, distance: 20.7
click at [790, 506] on div at bounding box center [677, 506] width 1081 height 17
drag, startPoint x: 749, startPoint y: 526, endPoint x: 773, endPoint y: 526, distance: 24.0
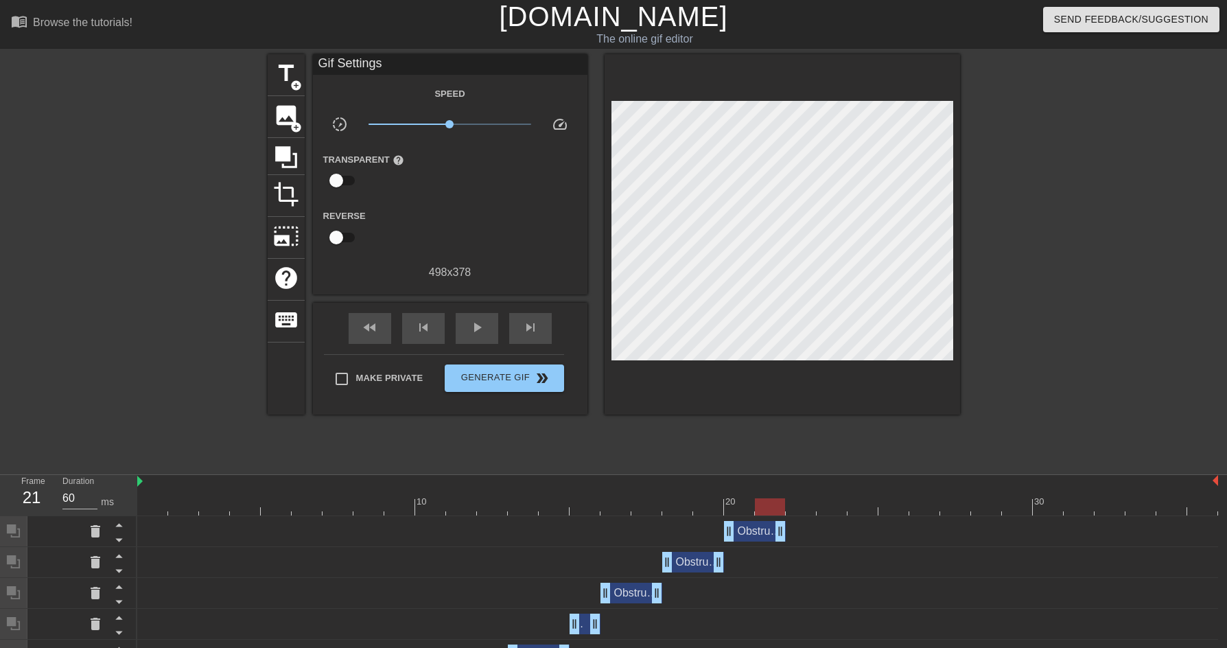
click at [567, 430] on div "title add_circle image add_circle crop photo_size_select_large help keyboard Gi…" at bounding box center [614, 260] width 692 height 412
click at [519, 378] on span "Generate Gif double_arrow" at bounding box center [504, 378] width 108 height 16
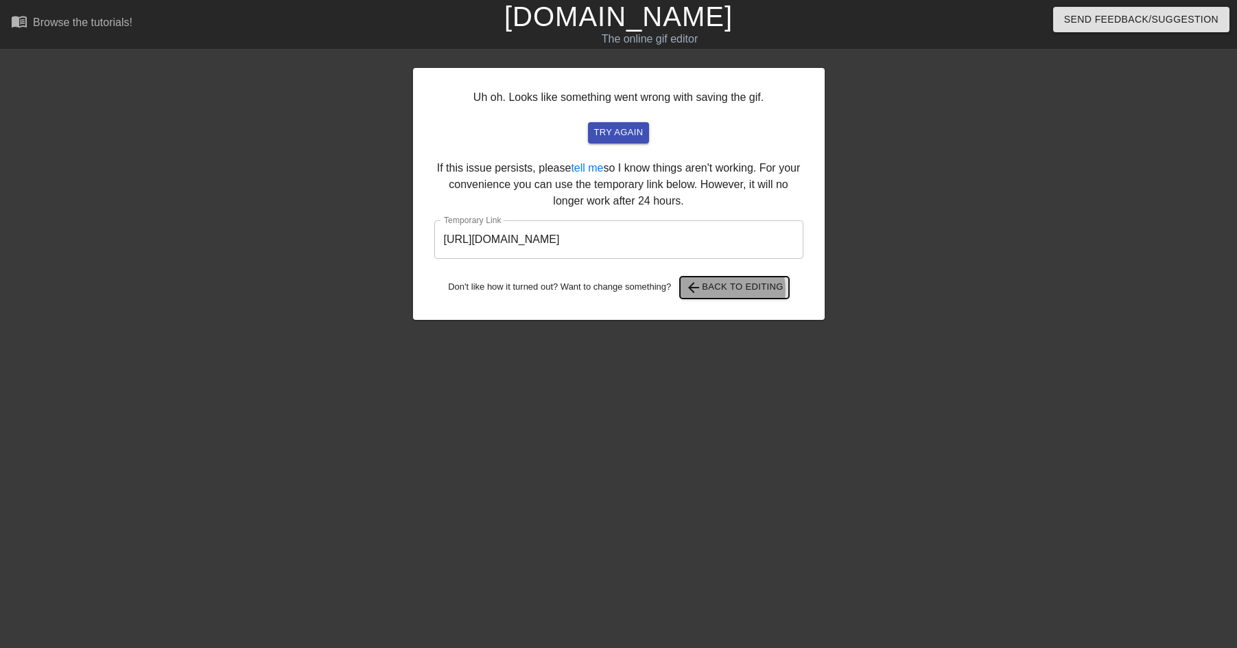
click at [723, 290] on span "arrow_back Back to Editing" at bounding box center [735, 287] width 98 height 16
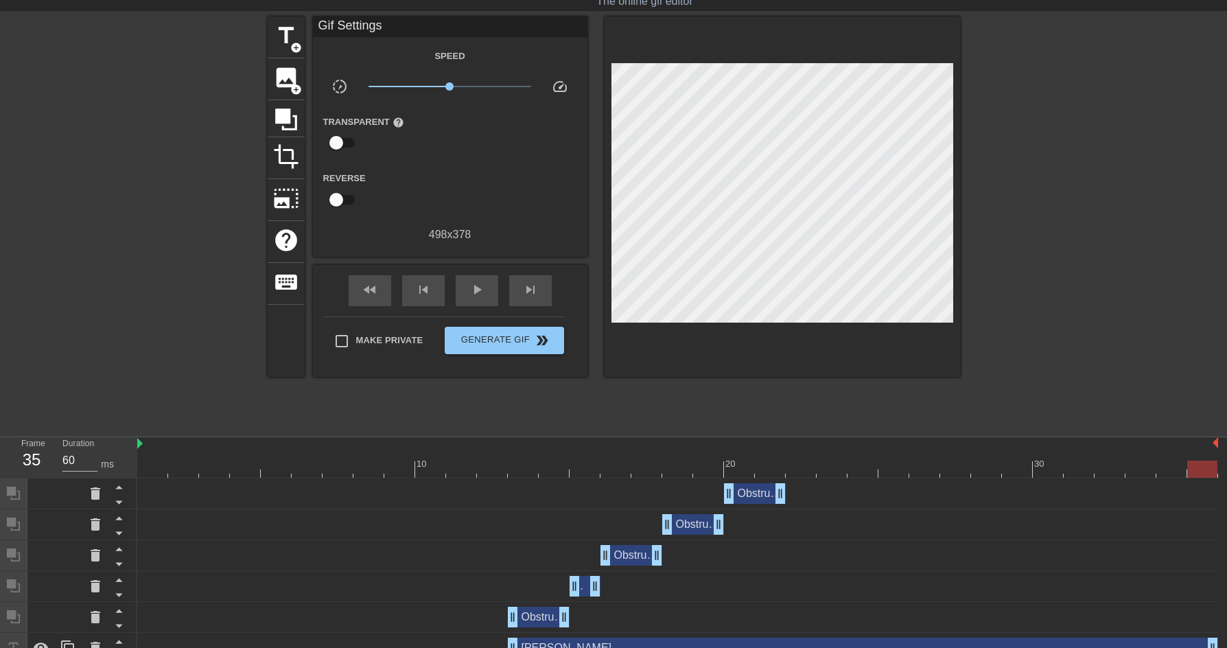
scroll to position [56, 0]
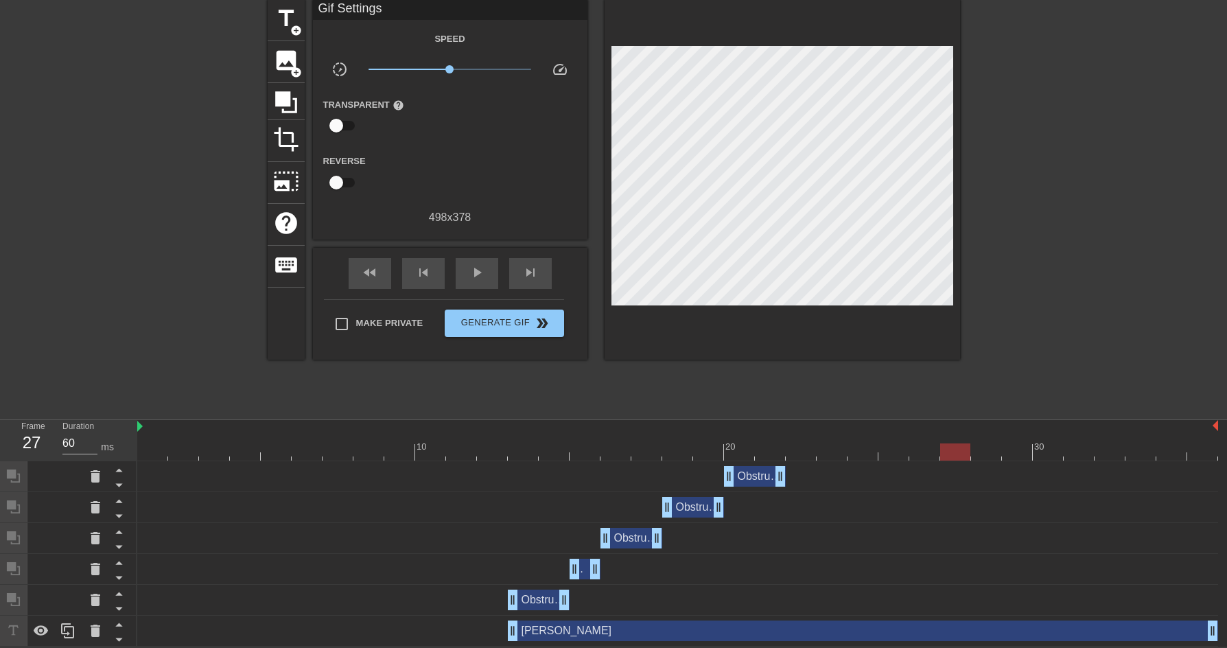
drag, startPoint x: 1070, startPoint y: 448, endPoint x: 940, endPoint y: 447, distance: 130.4
click at [940, 447] on div at bounding box center [677, 451] width 1081 height 17
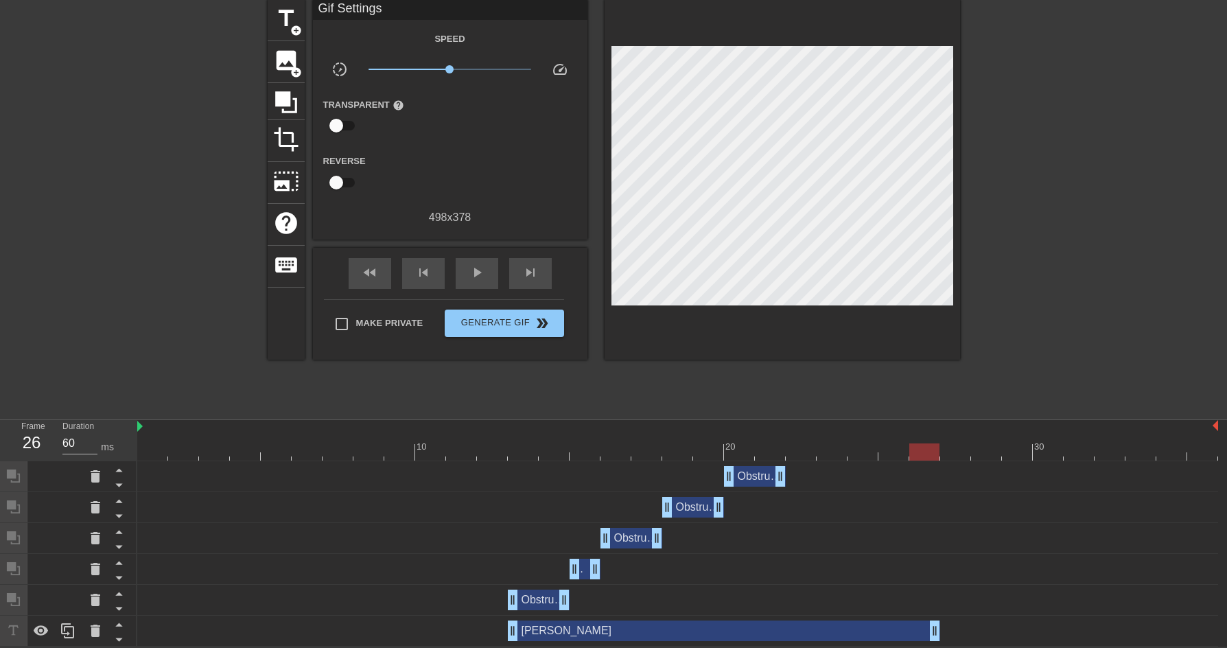
drag, startPoint x: 1211, startPoint y: 631, endPoint x: 944, endPoint y: 611, distance: 267.6
click at [944, 611] on div "Obstruction layer drag_handle drag_handle Obstruction layer drag_handle drag_ha…" at bounding box center [682, 553] width 1090 height 185
click at [465, 269] on div "play_arrow" at bounding box center [477, 273] width 43 height 31
click at [466, 269] on div "pause" at bounding box center [477, 273] width 43 height 31
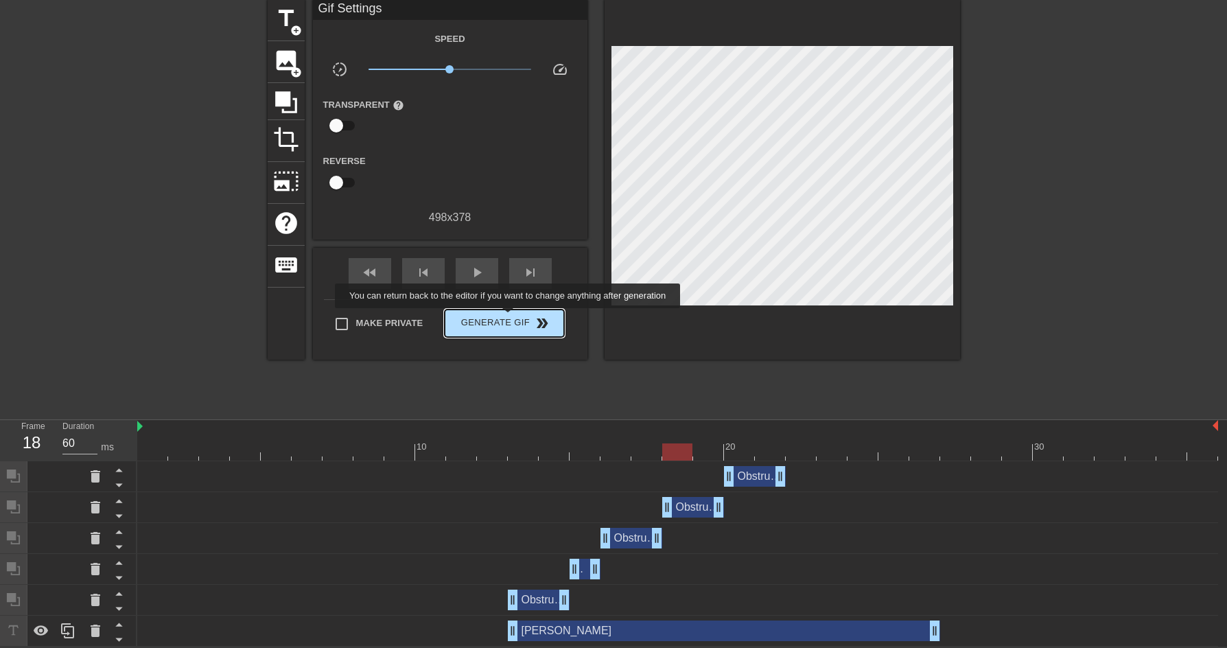
click at [509, 318] on span "Generate Gif double_arrow" at bounding box center [504, 323] width 108 height 16
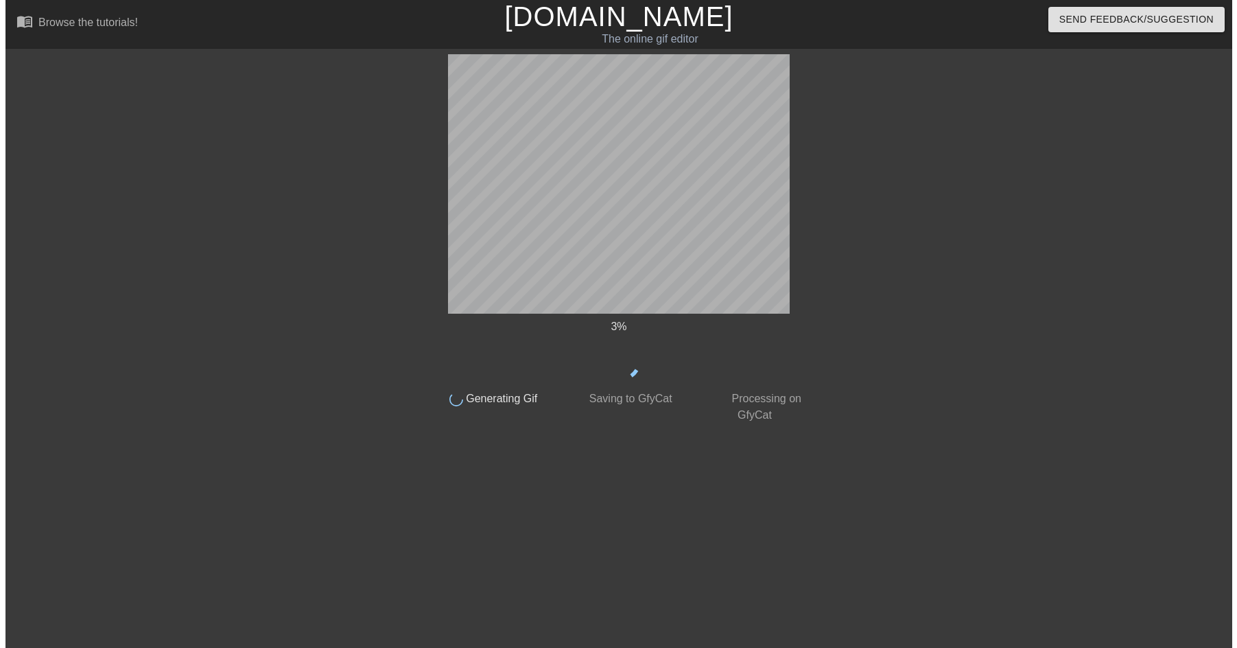
scroll to position [0, 0]
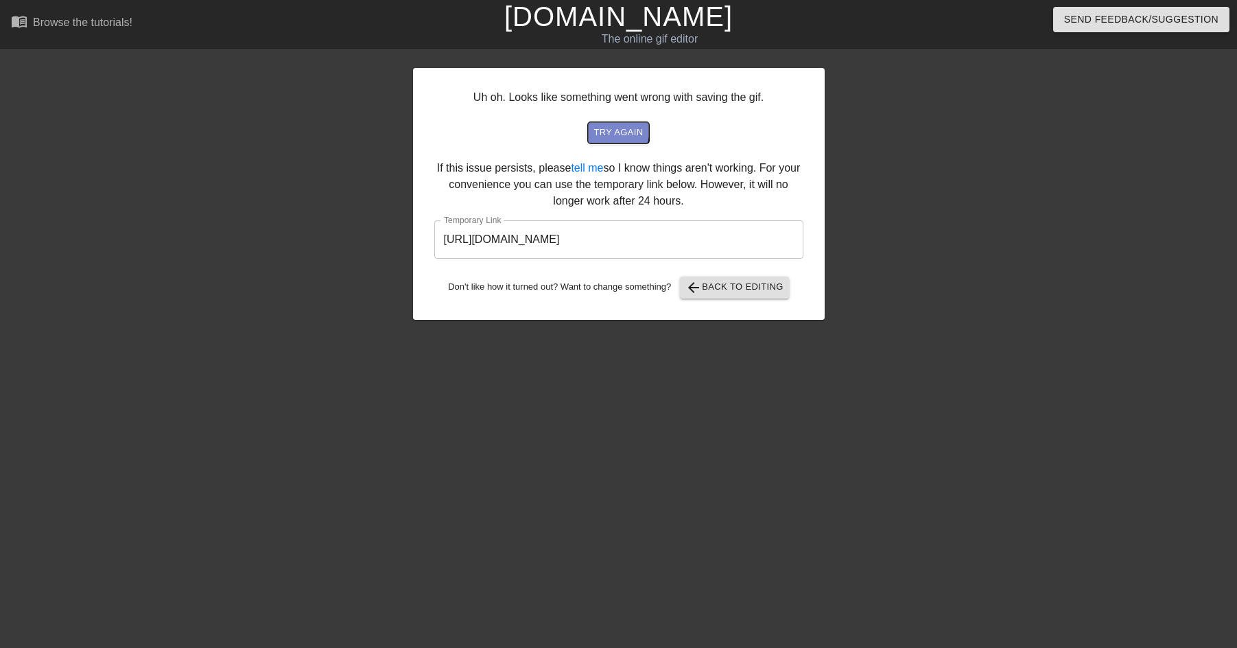
click at [613, 130] on span "try again" at bounding box center [618, 133] width 49 height 16
click at [545, 244] on input "[URL][DOMAIN_NAME]" at bounding box center [618, 239] width 369 height 38
